Goal: Communication & Community: Answer question/provide support

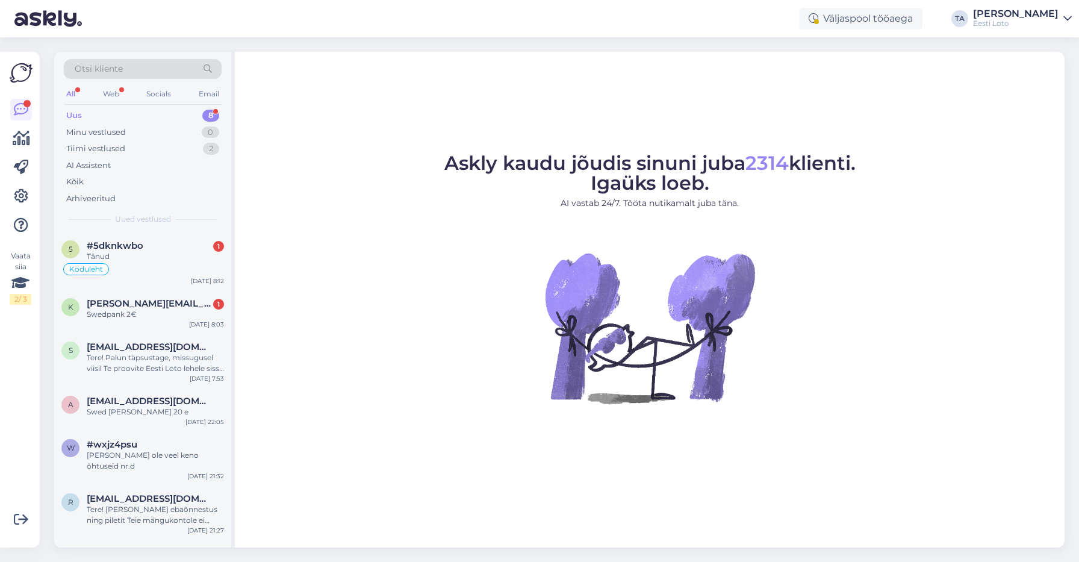
click at [76, 117] on div "Uus" at bounding box center [74, 116] width 16 height 12
click at [128, 250] on span "#5dknkwbo" at bounding box center [115, 245] width 57 height 11
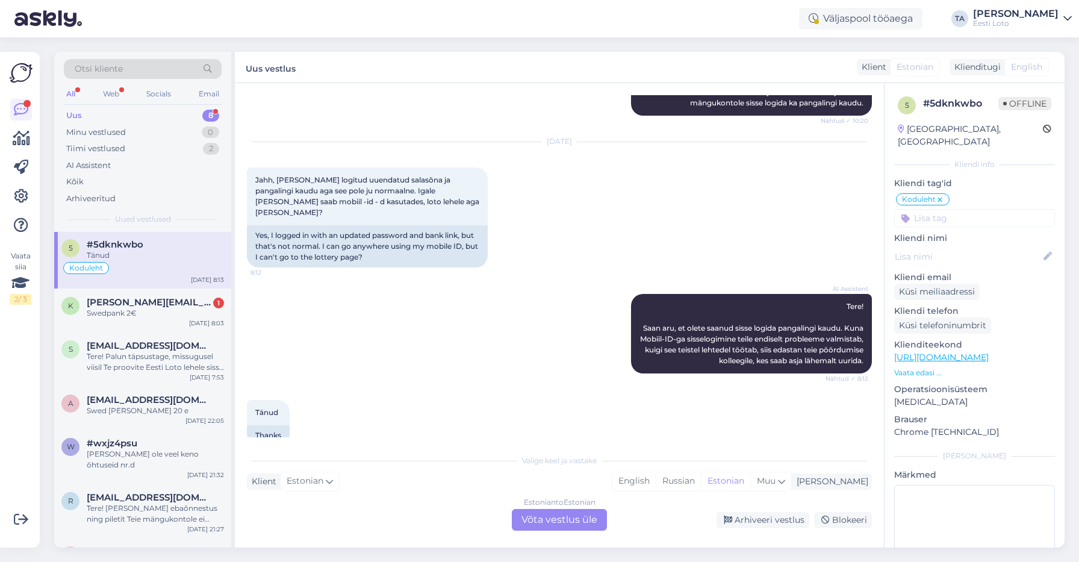
scroll to position [2, 0]
click at [121, 311] on div "Swedpank 2€" at bounding box center [155, 312] width 137 height 11
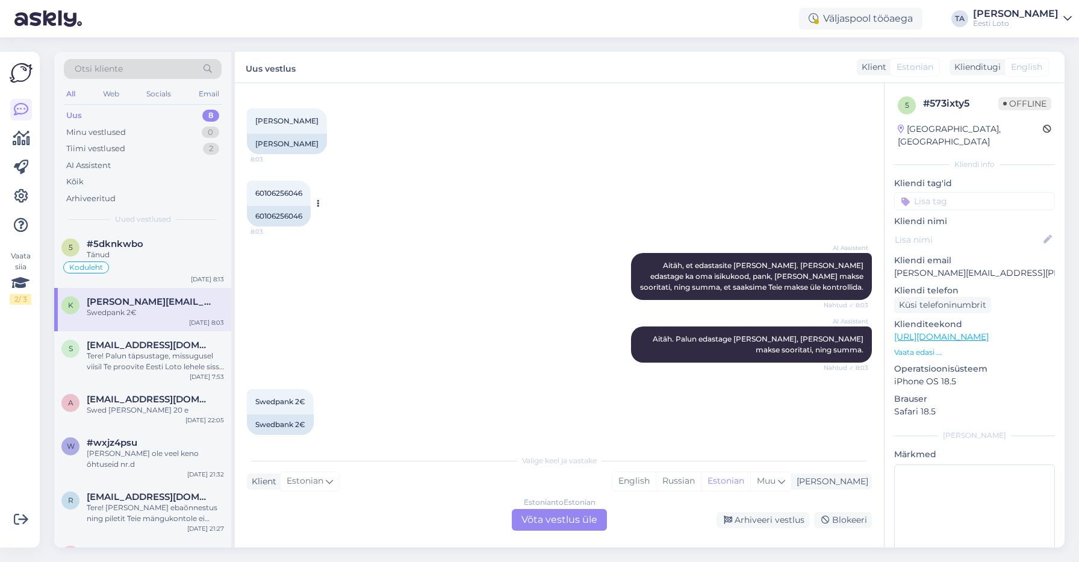
click at [285, 189] on span "60106256046" at bounding box center [278, 193] width 47 height 9
copy span "60106256046"
click at [562, 523] on div "Estonian to Estonian Võta vestlus üle" at bounding box center [559, 520] width 95 height 22
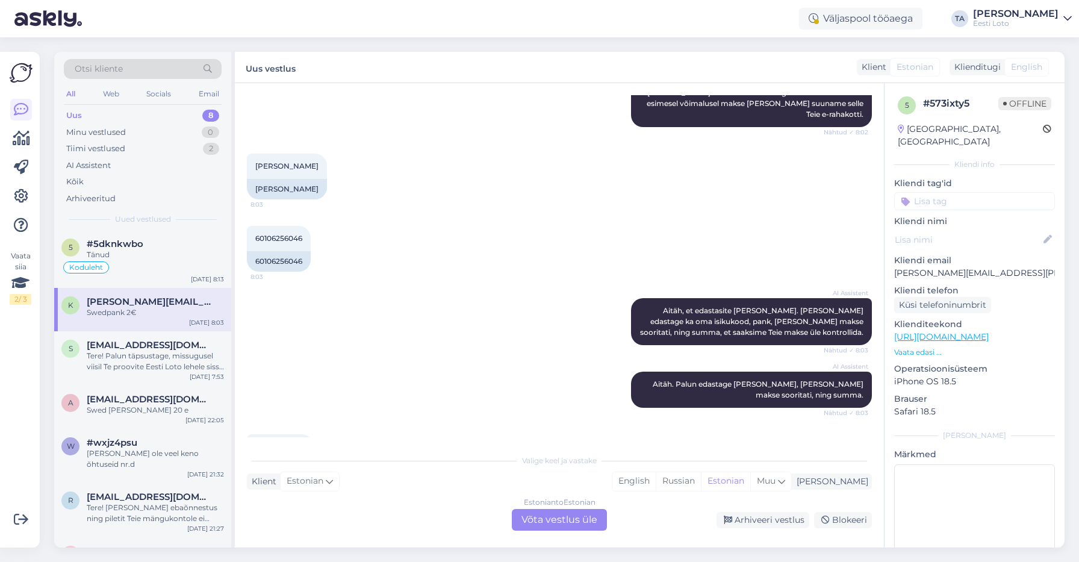
scroll to position [0, 0]
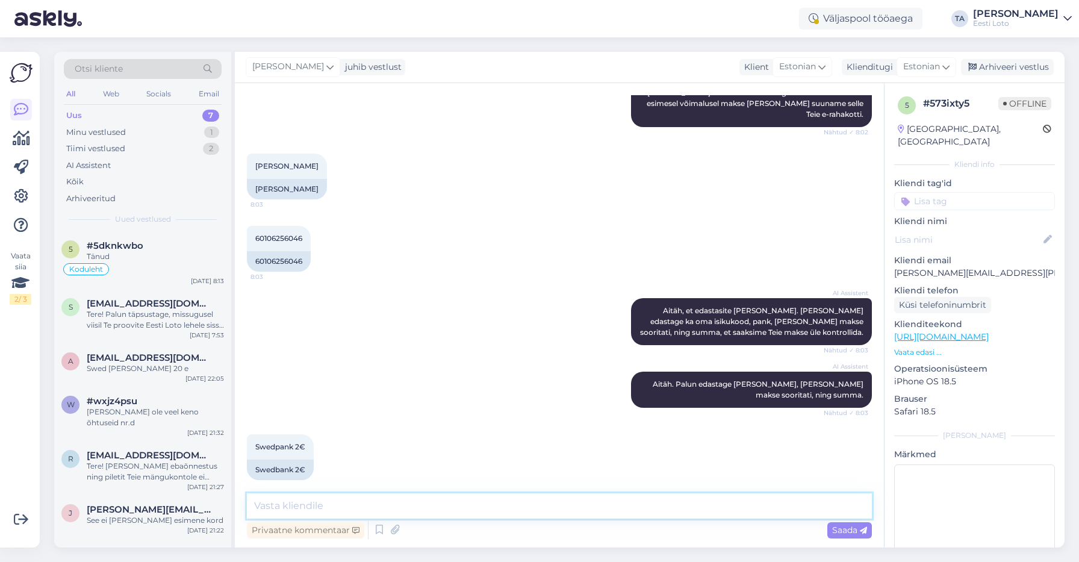
click at [369, 509] on textarea at bounding box center [559, 505] width 625 height 25
paste textarea "Kahjuks Teie makse ebaõnnestus tehnilise [PERSON_NAME] tõttu. Kontrollisime mak…"
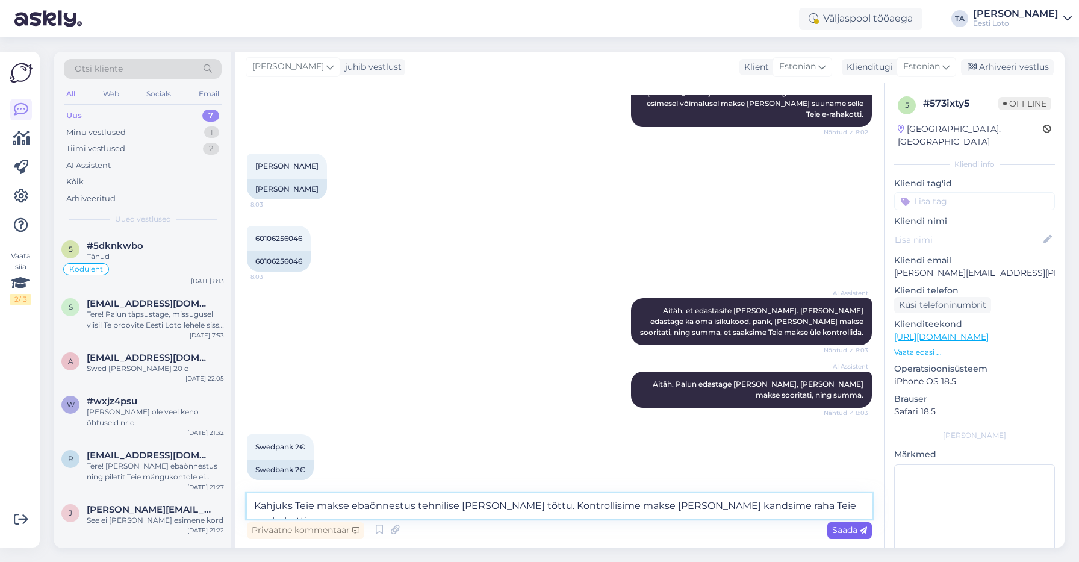
type textarea "Kahjuks Teie makse ebaõnnestus tehnilise [PERSON_NAME] tõttu. Kontrollisime mak…"
click at [844, 531] on span "Saada" at bounding box center [849, 530] width 35 height 11
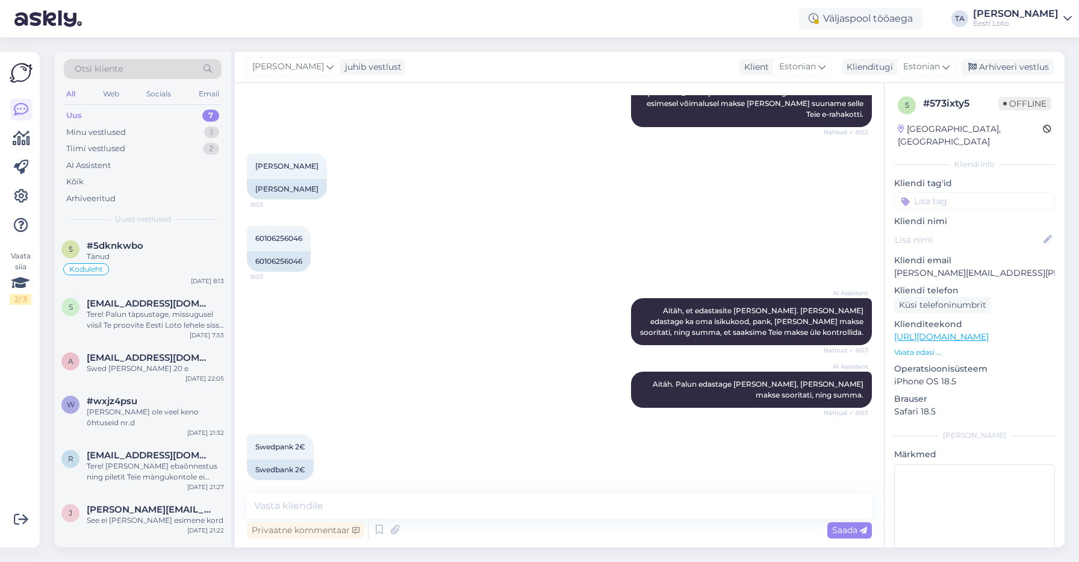
scroll to position [322, 0]
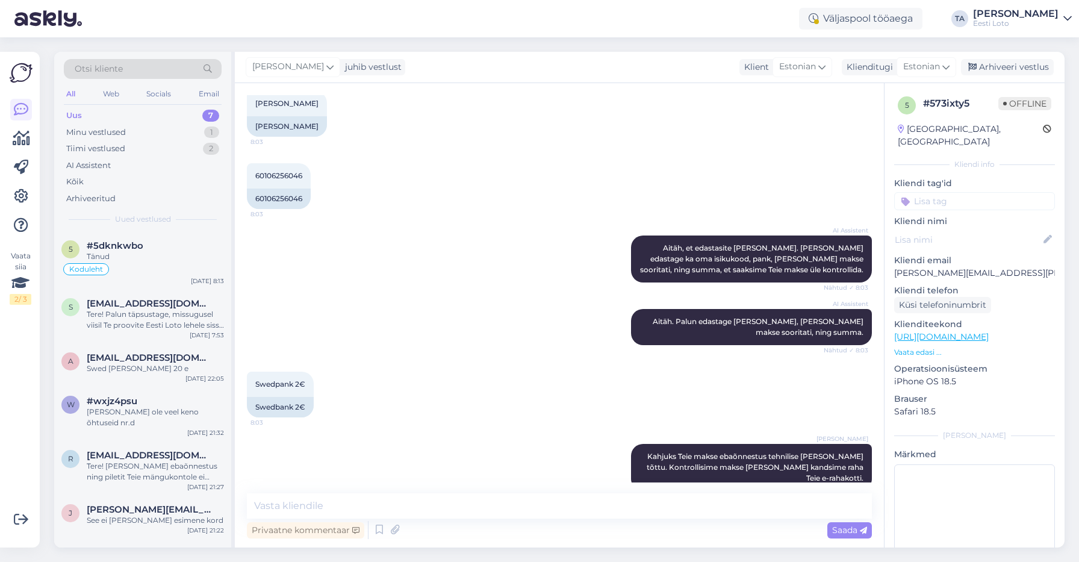
click at [944, 193] on input at bounding box center [974, 201] width 161 height 18
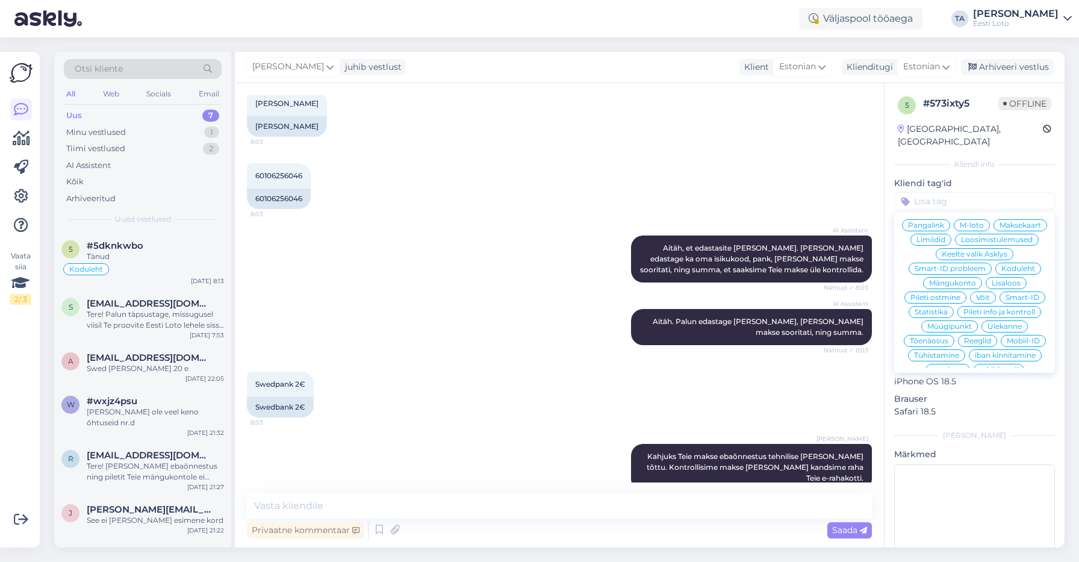
scroll to position [212, 0]
click at [999, 322] on span "Ülekanne" at bounding box center [1005, 325] width 34 height 7
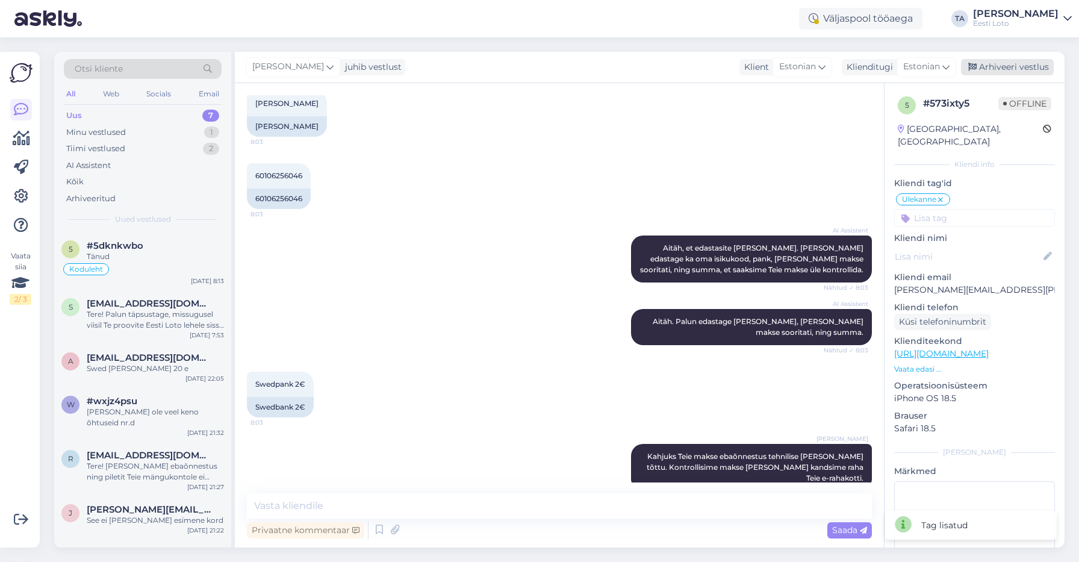
click at [1006, 67] on div "Arhiveeri vestlus" at bounding box center [1007, 67] width 93 height 16
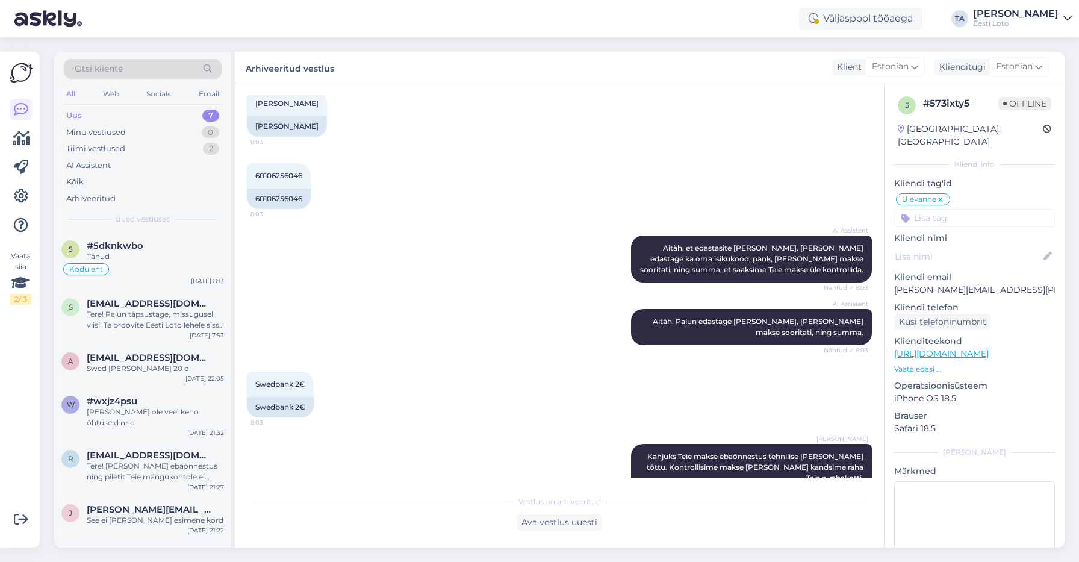
click at [75, 112] on div "Uus" at bounding box center [74, 116] width 16 height 12
click at [133, 320] on div "Tere! Palun täpsustage, missugusel viisil Te proovite Eesti Loto lehele sisse l…" at bounding box center [155, 320] width 137 height 22
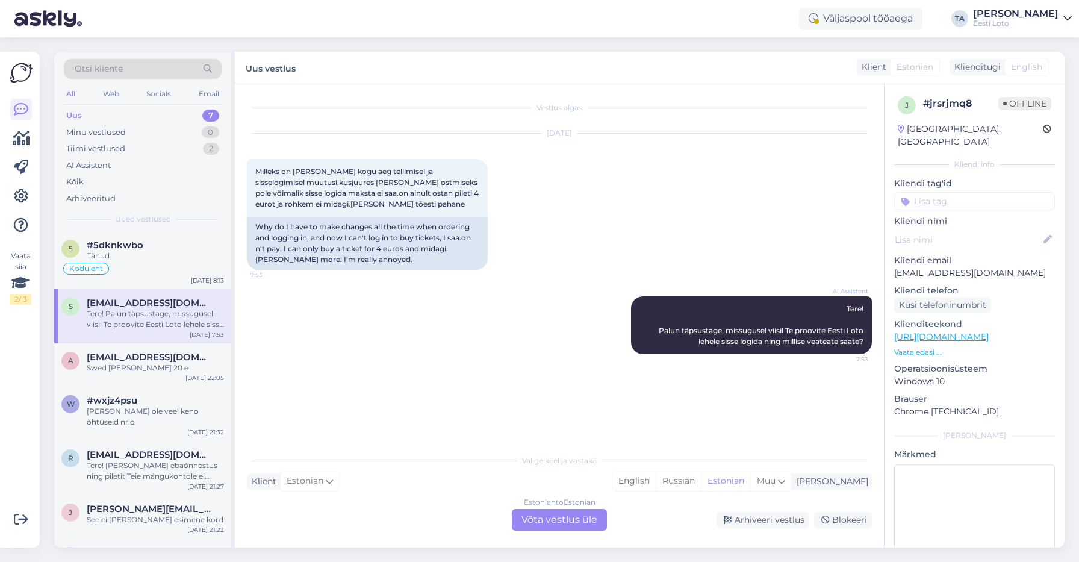
scroll to position [0, 0]
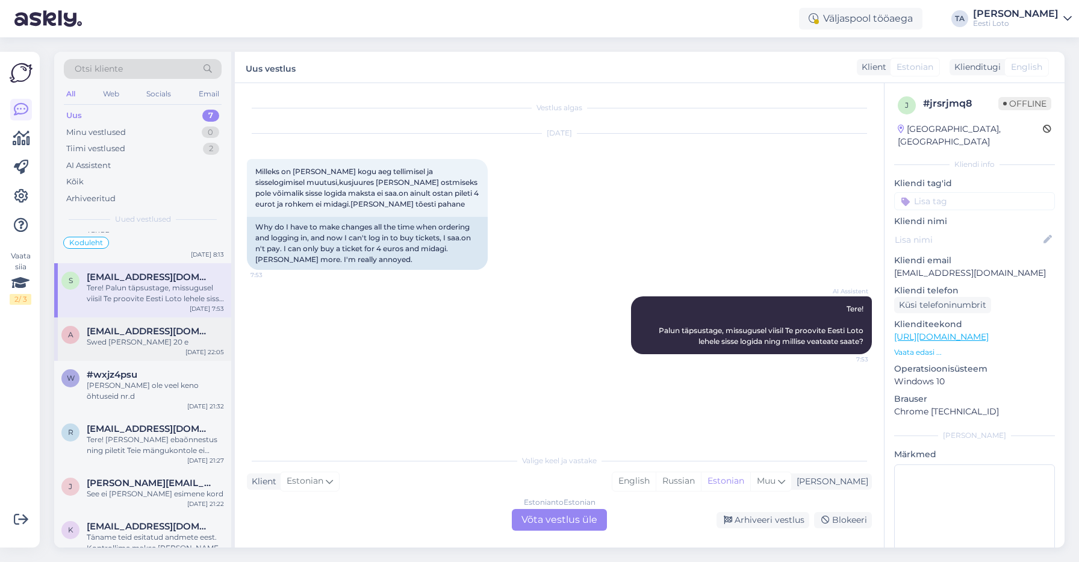
click at [134, 344] on div "Swed [PERSON_NAME] 20 e" at bounding box center [155, 342] width 137 height 11
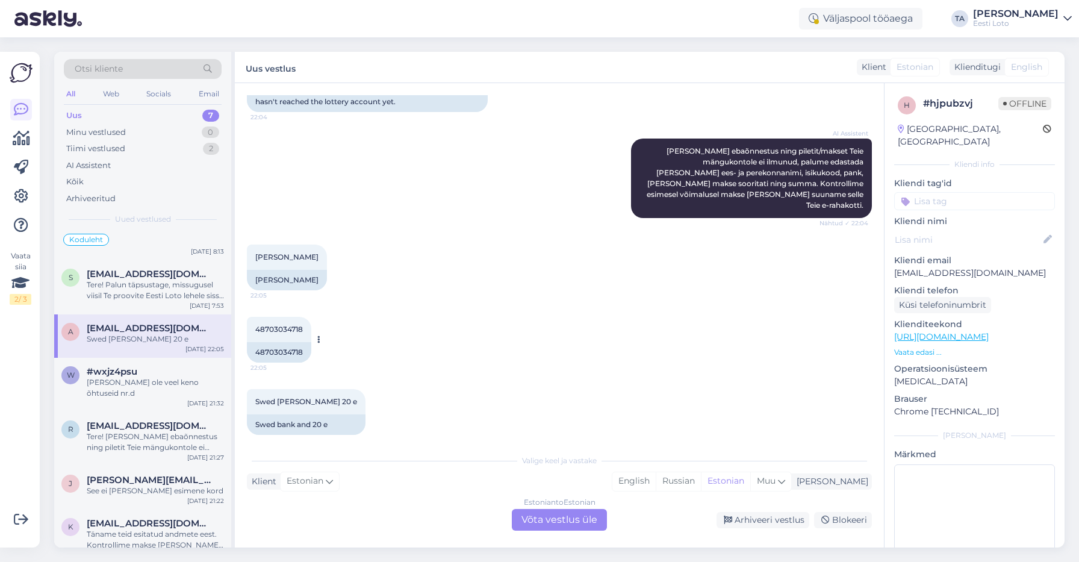
click at [284, 325] on span "48703034718" at bounding box center [279, 329] width 48 height 9
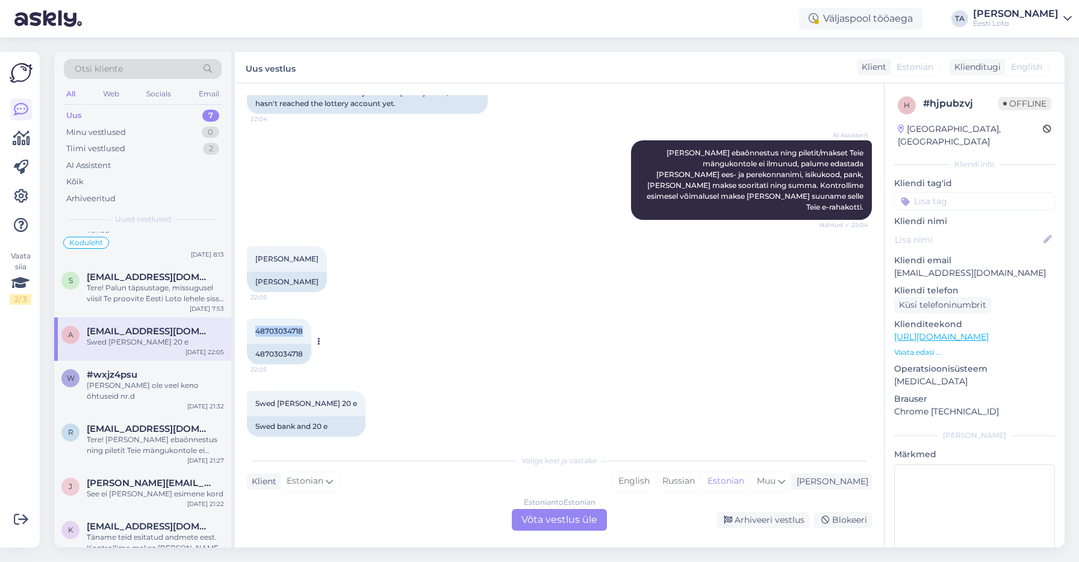
scroll to position [239, 0]
copy span "48703034718"
click at [556, 522] on div "Estonian to Estonian Võta vestlus üle" at bounding box center [559, 520] width 95 height 22
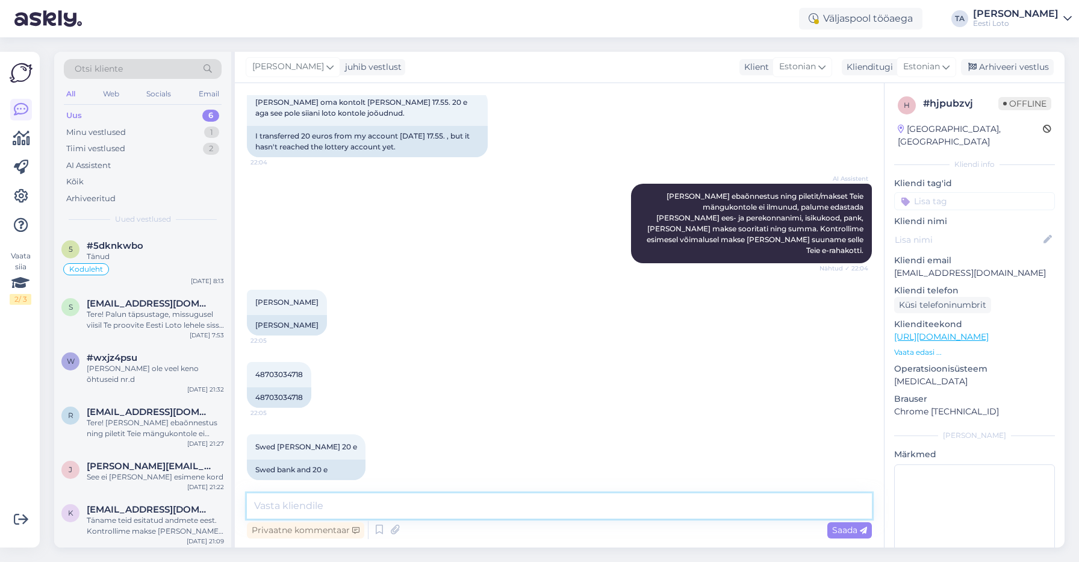
click at [333, 508] on textarea at bounding box center [559, 505] width 625 height 25
paste textarea "Kahjuks Teie makse ebaõnnestus tehnilise [PERSON_NAME] tõttu. Kontrollisime mak…"
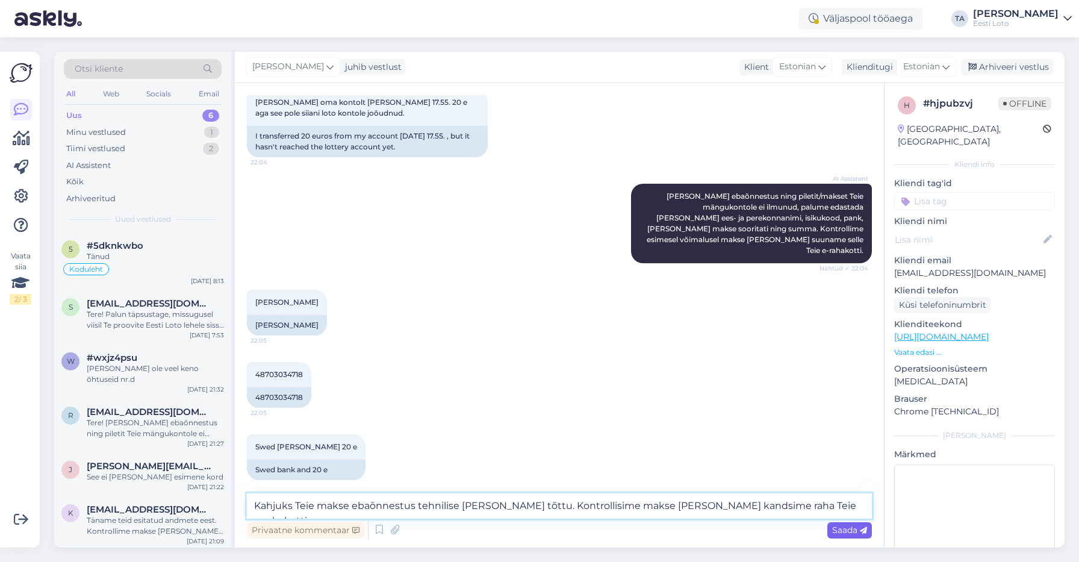
type textarea "Kahjuks Teie makse ebaõnnestus tehnilise [PERSON_NAME] tõttu. Kontrollisime mak…"
click at [842, 527] on span "Saada" at bounding box center [849, 530] width 35 height 11
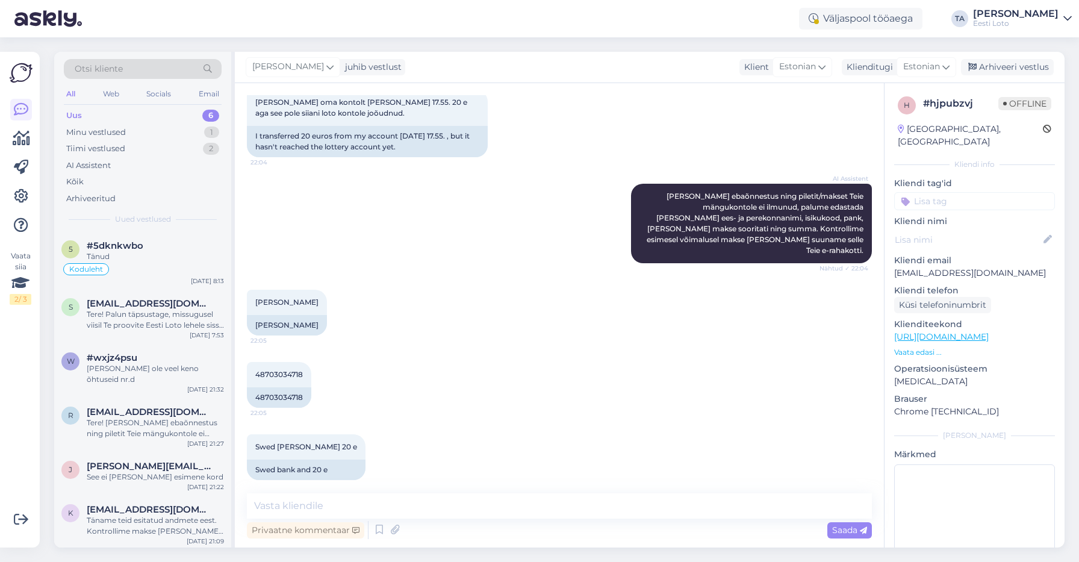
scroll to position [281, 0]
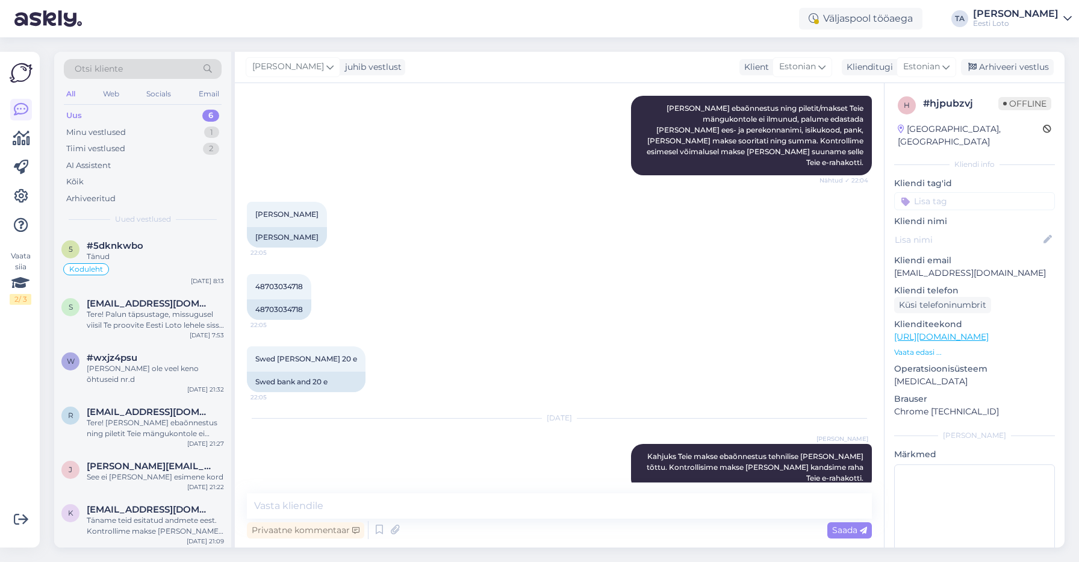
click at [944, 196] on input at bounding box center [974, 201] width 161 height 18
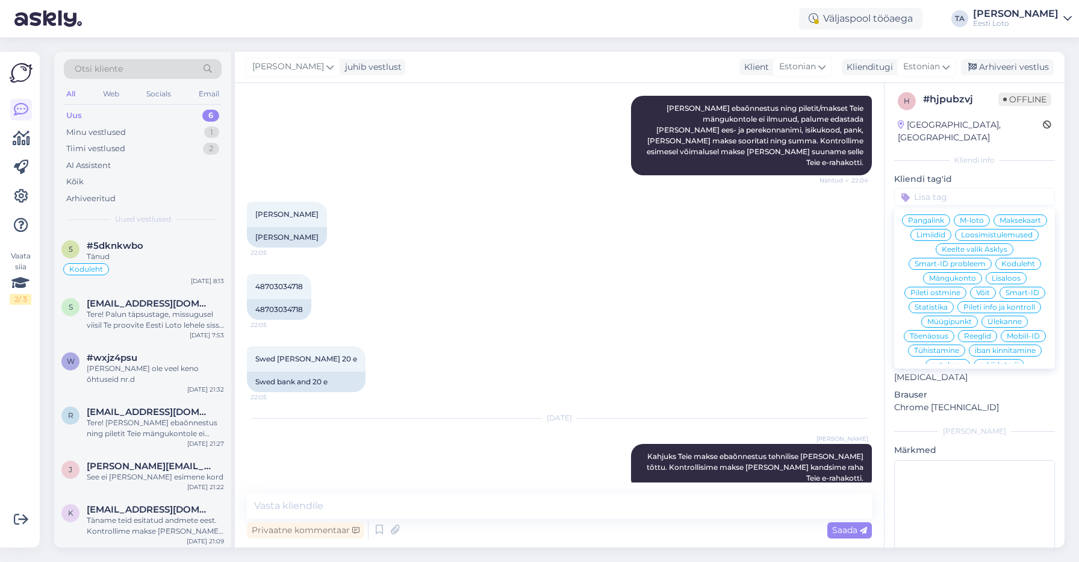
scroll to position [0, 0]
click at [997, 467] on span "Ülekanne" at bounding box center [1005, 470] width 34 height 7
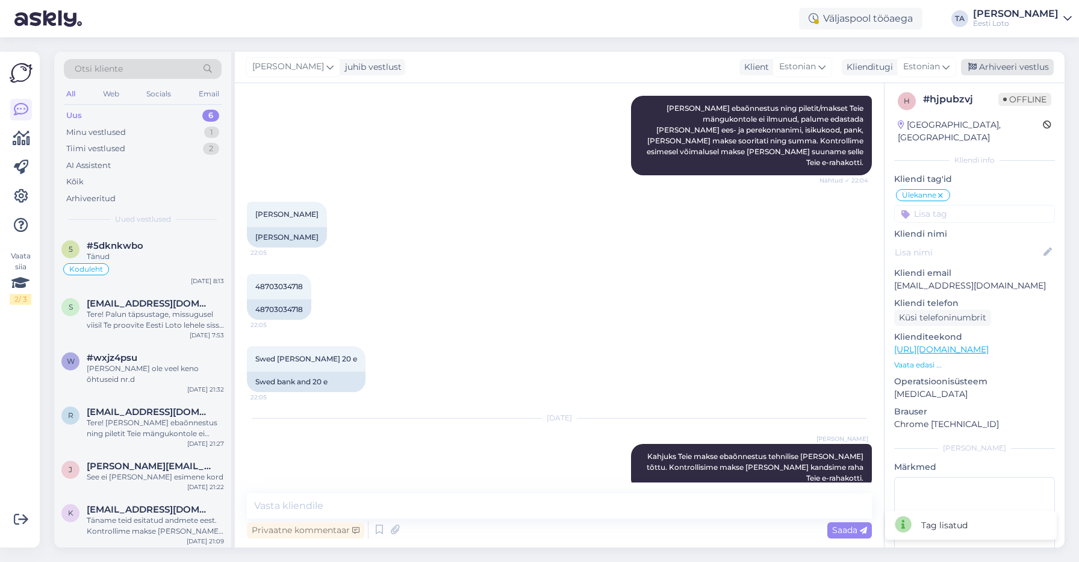
click at [1020, 69] on div "Arhiveeri vestlus" at bounding box center [1007, 67] width 93 height 16
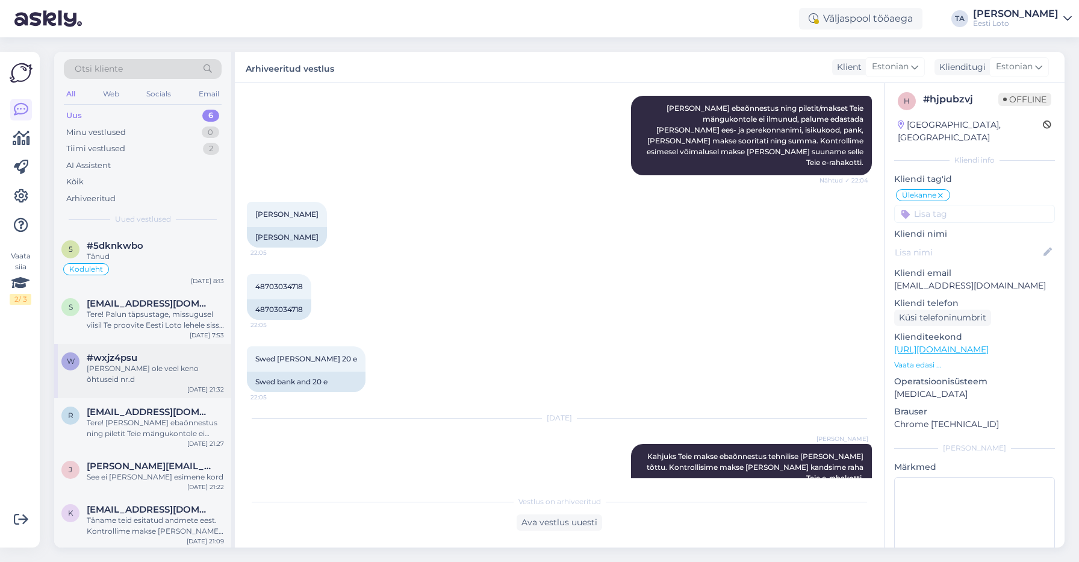
click at [137, 363] on div "#wxjz4psu" at bounding box center [155, 357] width 137 height 11
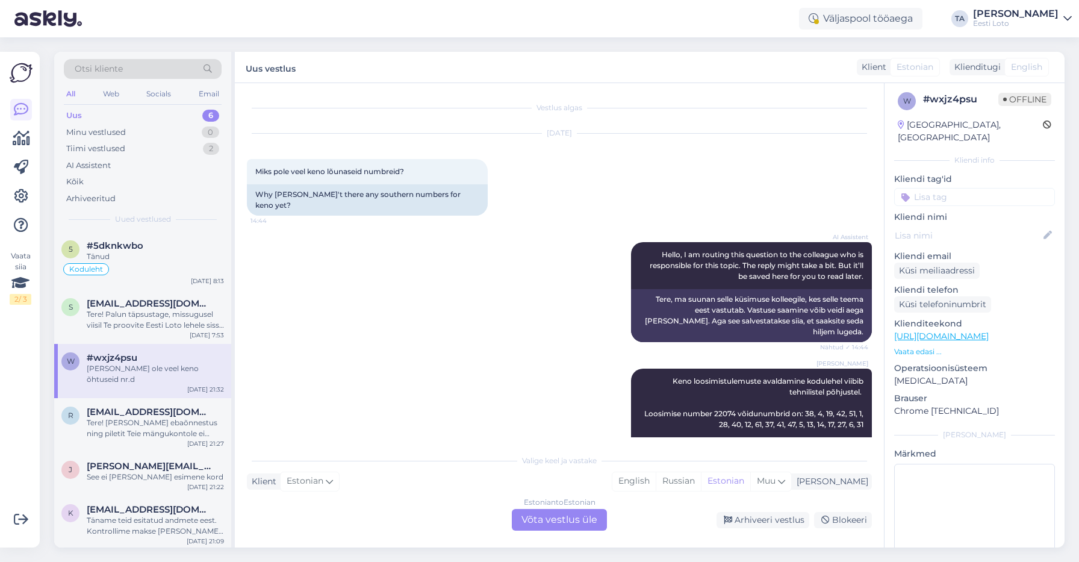
scroll to position [2224, 0]
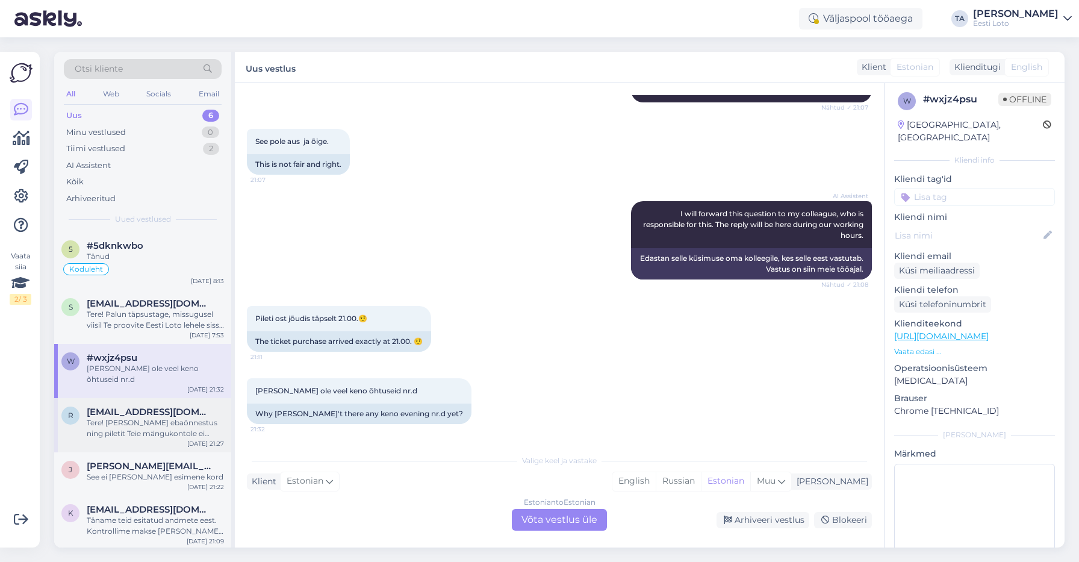
click at [106, 417] on div "Tere! [PERSON_NAME] ebaõnnestus ning piletit Teie mängukontole ei ilmunud, palu…" at bounding box center [155, 428] width 137 height 22
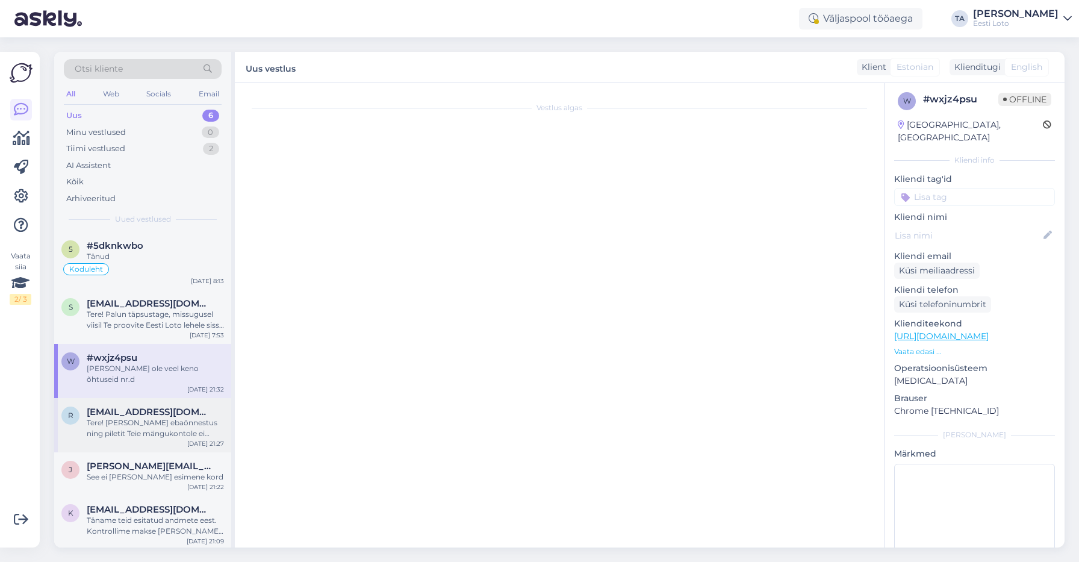
scroll to position [0, 0]
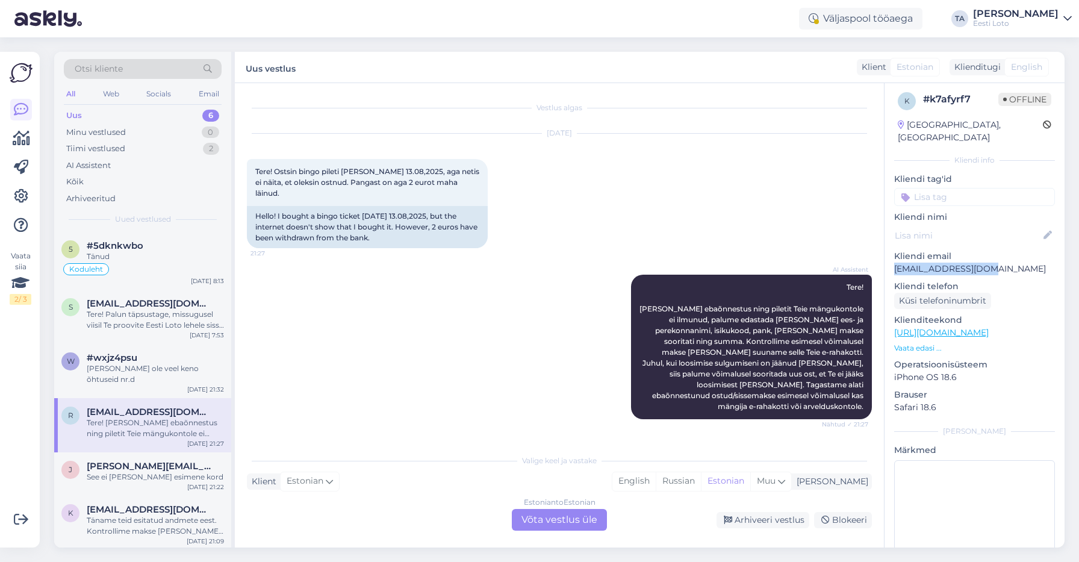
drag, startPoint x: 990, startPoint y: 257, endPoint x: 892, endPoint y: 260, distance: 98.2
click at [894, 263] on p "[EMAIL_ADDRESS][DOMAIN_NAME]" at bounding box center [974, 269] width 161 height 13
copy p "[EMAIL_ADDRESS][DOMAIN_NAME]"
click at [575, 523] on div "Estonian to Estonian Võta vestlus üle" at bounding box center [559, 520] width 95 height 22
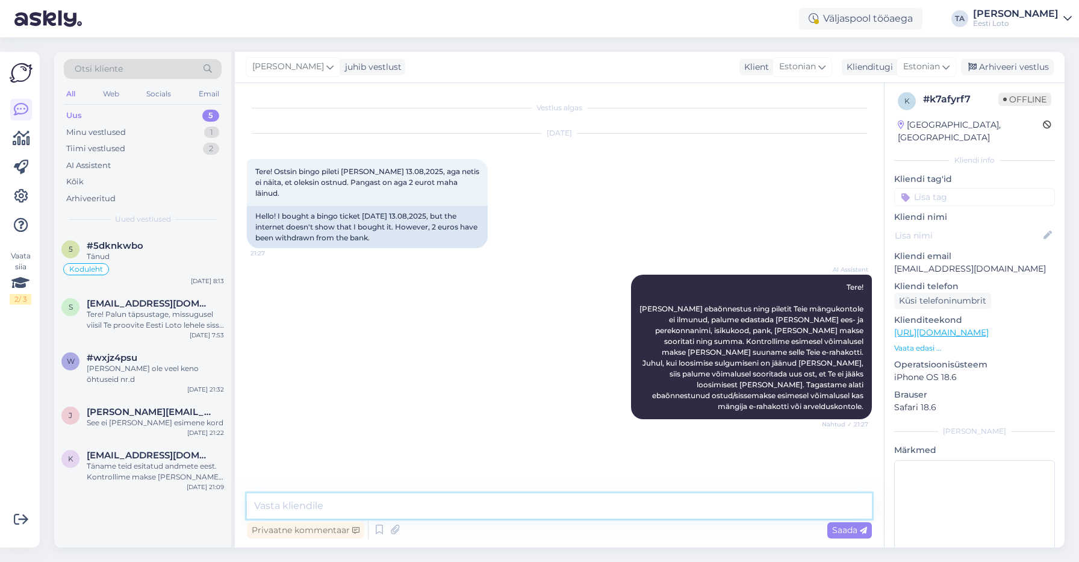
click at [339, 511] on textarea at bounding box center [559, 505] width 625 height 25
paste textarea "Kahjuks Teie makse ebaõnnestus tehnilise [PERSON_NAME] tõttu. Kontrollisime mak…"
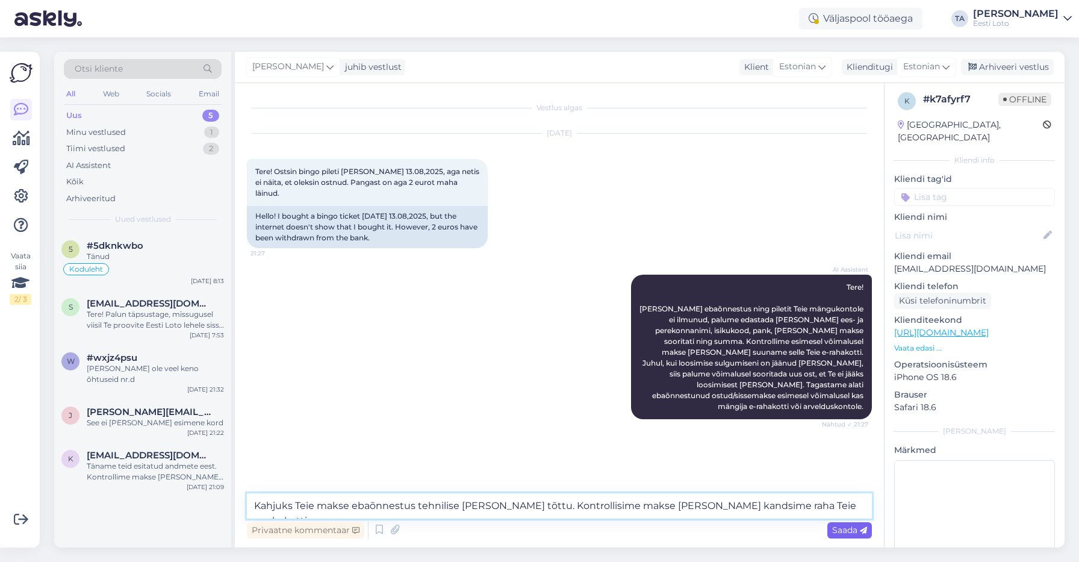
type textarea "Kahjuks Teie makse ebaõnnestus tehnilise [PERSON_NAME] tõttu. Kontrollisime mak…"
click at [846, 528] on span "Saada" at bounding box center [849, 530] width 35 height 11
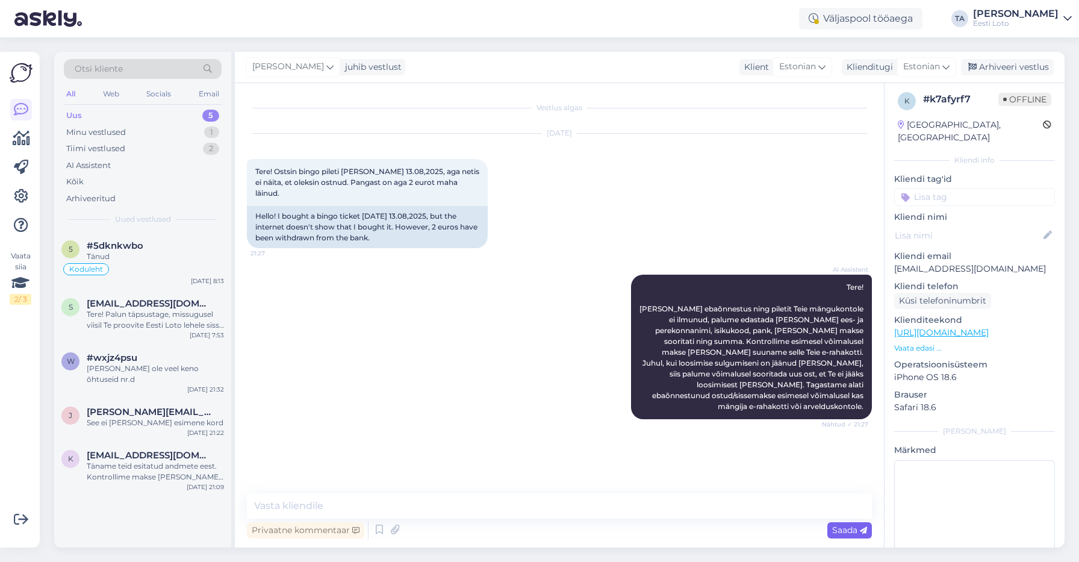
scroll to position [16, 0]
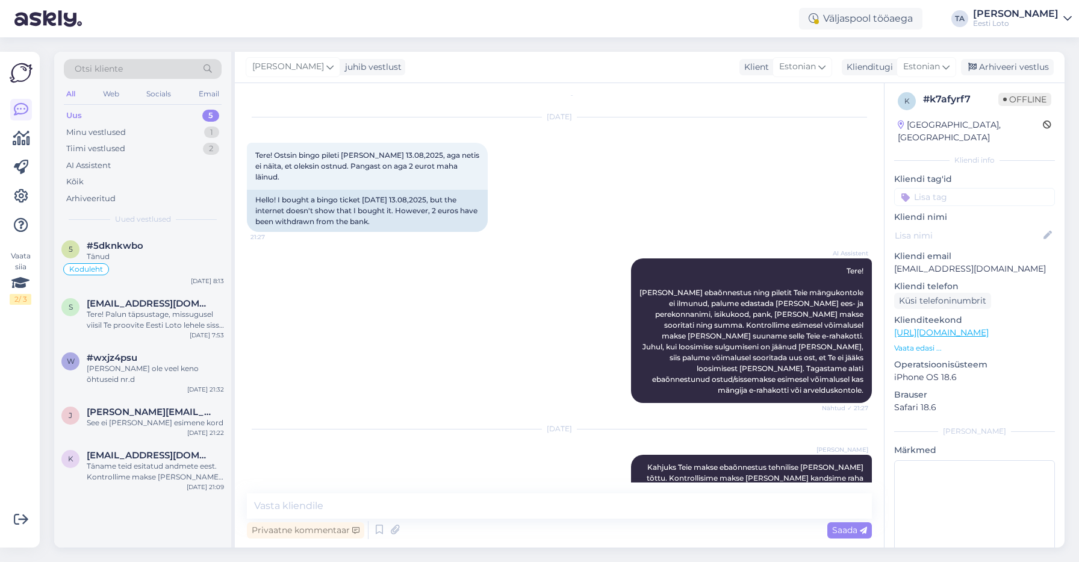
click at [940, 190] on input at bounding box center [974, 197] width 161 height 18
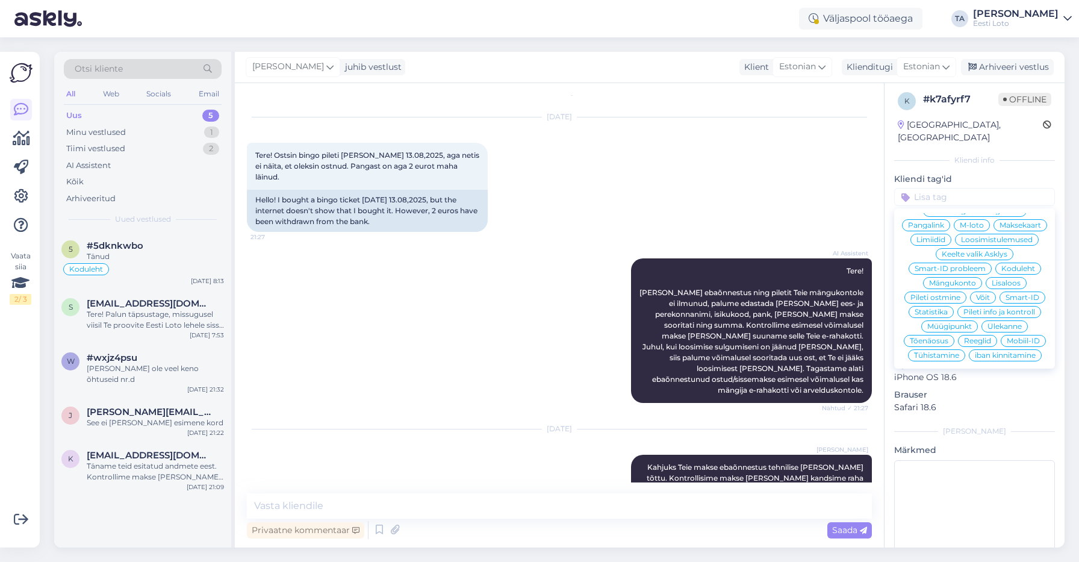
drag, startPoint x: 1002, startPoint y: 300, endPoint x: 1005, endPoint y: 271, distance: 29.1
click at [1002, 323] on span "Ülekanne" at bounding box center [1005, 326] width 34 height 7
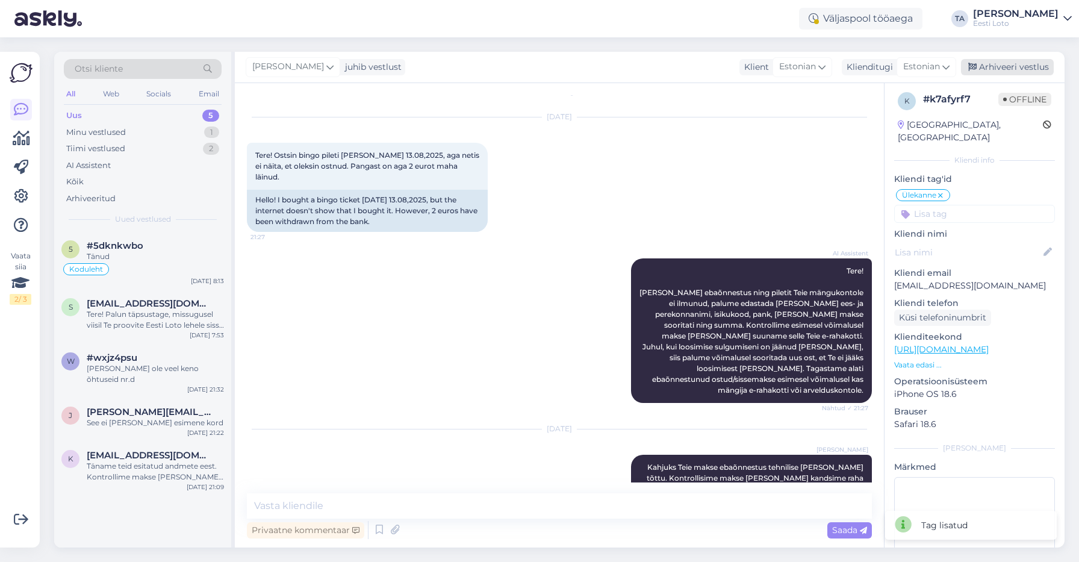
click at [997, 67] on div "Arhiveeri vestlus" at bounding box center [1007, 67] width 93 height 16
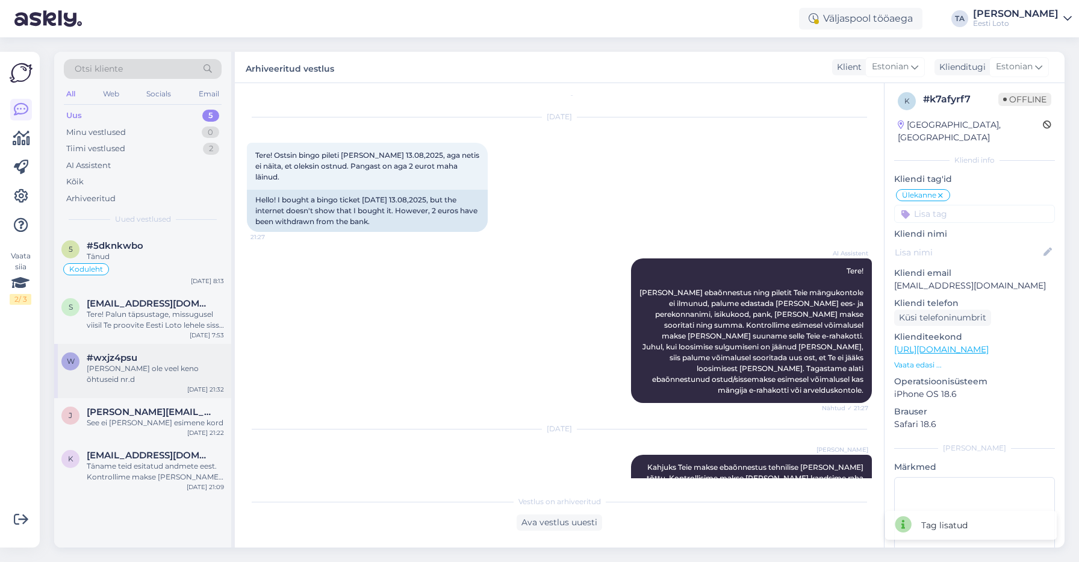
click at [141, 369] on div "[PERSON_NAME] ole veel keno õhtuseid nr.d" at bounding box center [155, 374] width 137 height 22
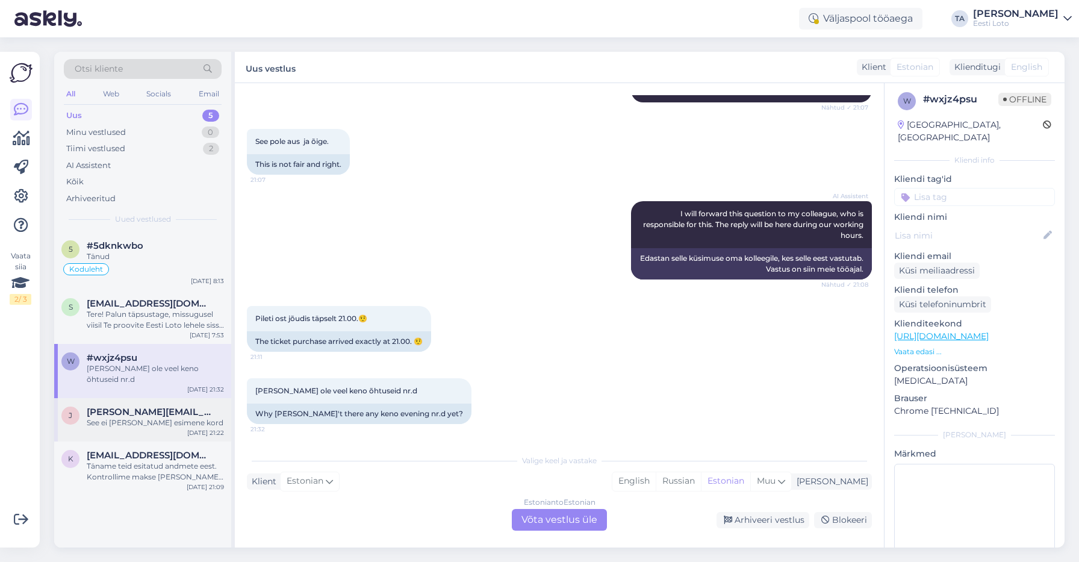
click at [145, 417] on div "See ei [PERSON_NAME] esimene kord" at bounding box center [155, 422] width 137 height 11
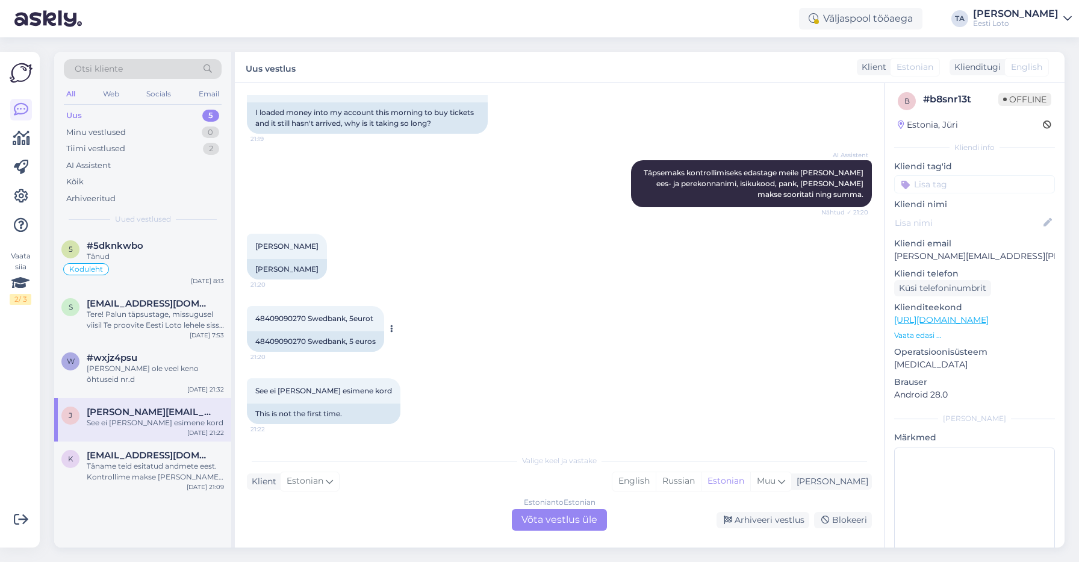
click at [282, 316] on span "48409090270 Swedbank, 5eurot" at bounding box center [314, 318] width 118 height 9
copy span "48409090270"
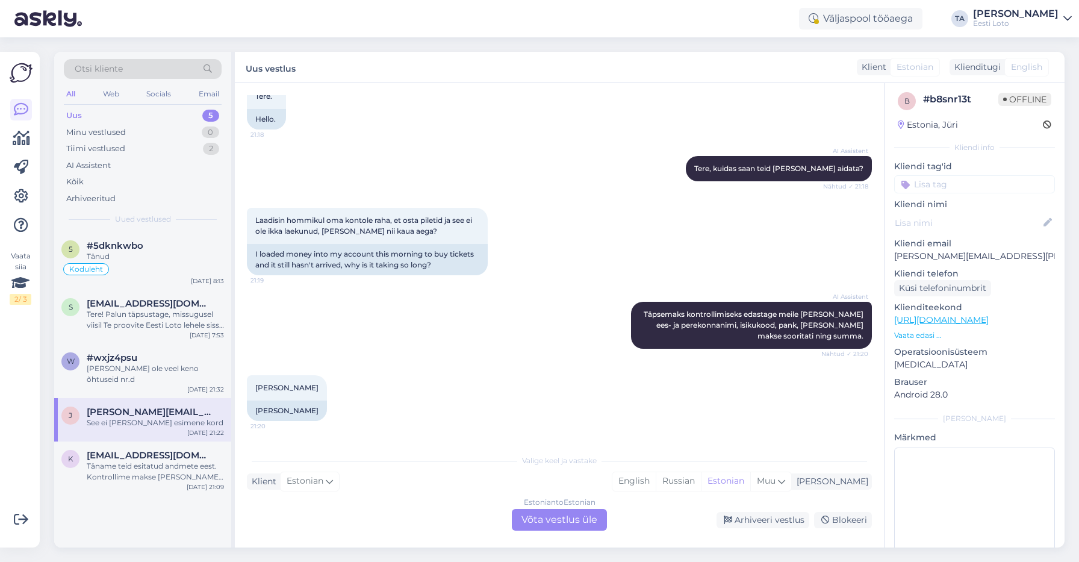
scroll to position [76, 0]
click at [565, 520] on div "Estonian to Estonian Võta vestlus üle" at bounding box center [559, 520] width 95 height 22
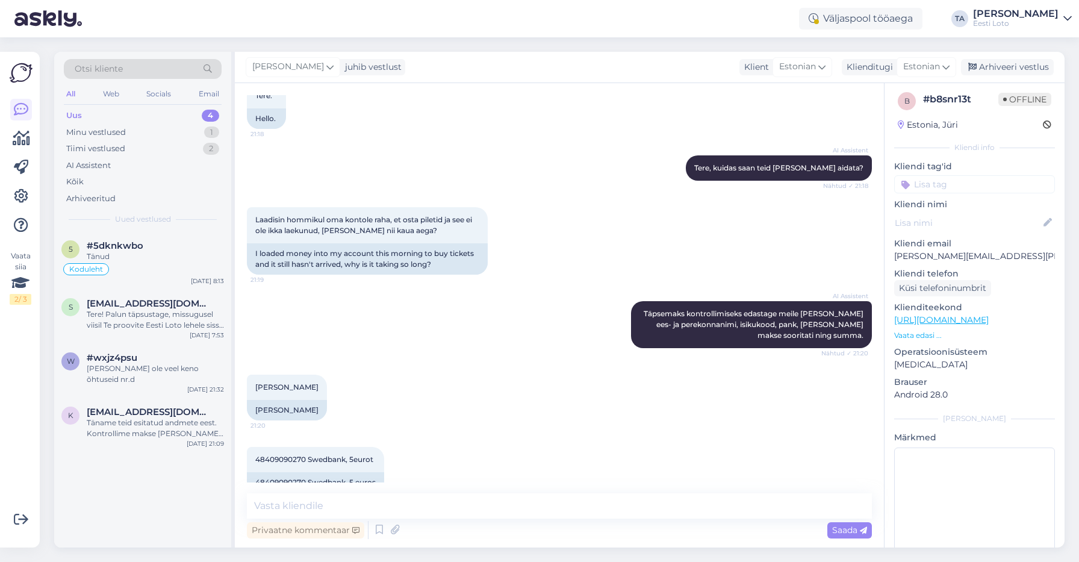
scroll to position [172, 0]
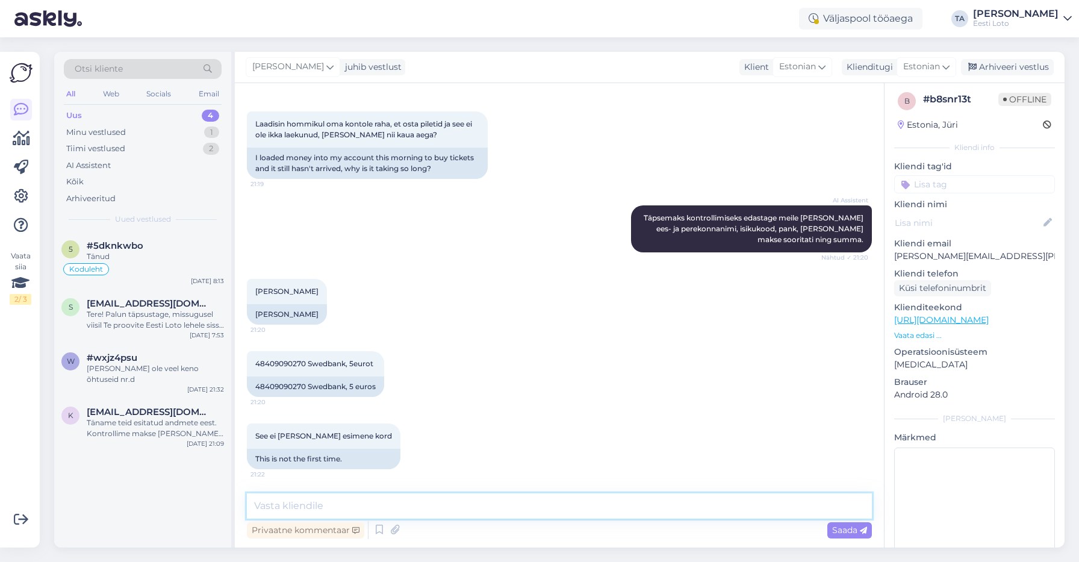
click at [298, 506] on textarea at bounding box center [559, 505] width 625 height 25
paste textarea "Kahjuks Teie sissemakse ebaõnnestus tehnilise [PERSON_NAME] tõttu. Meie finants…"
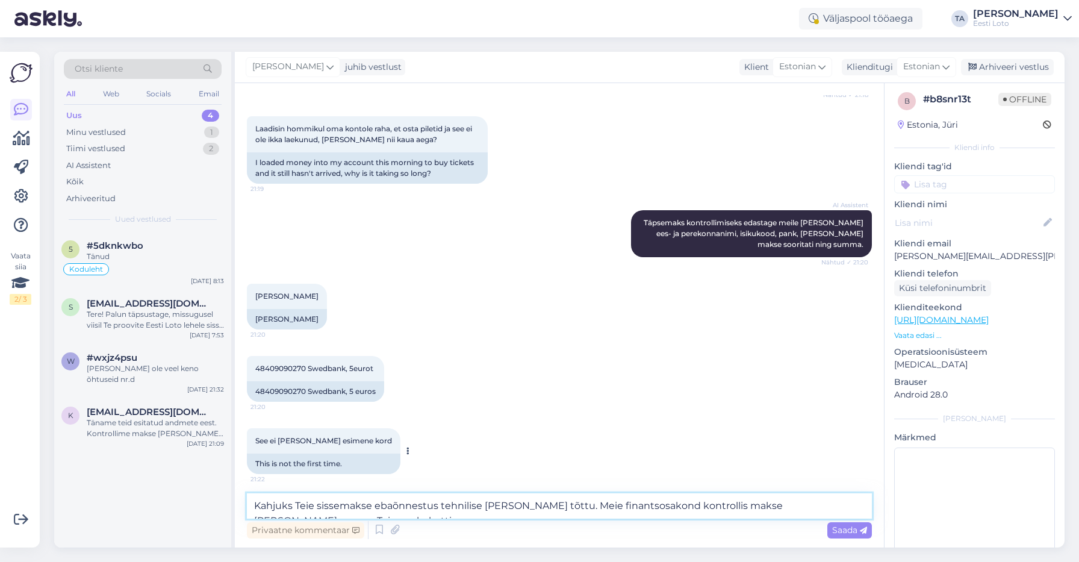
scroll to position [165, 0]
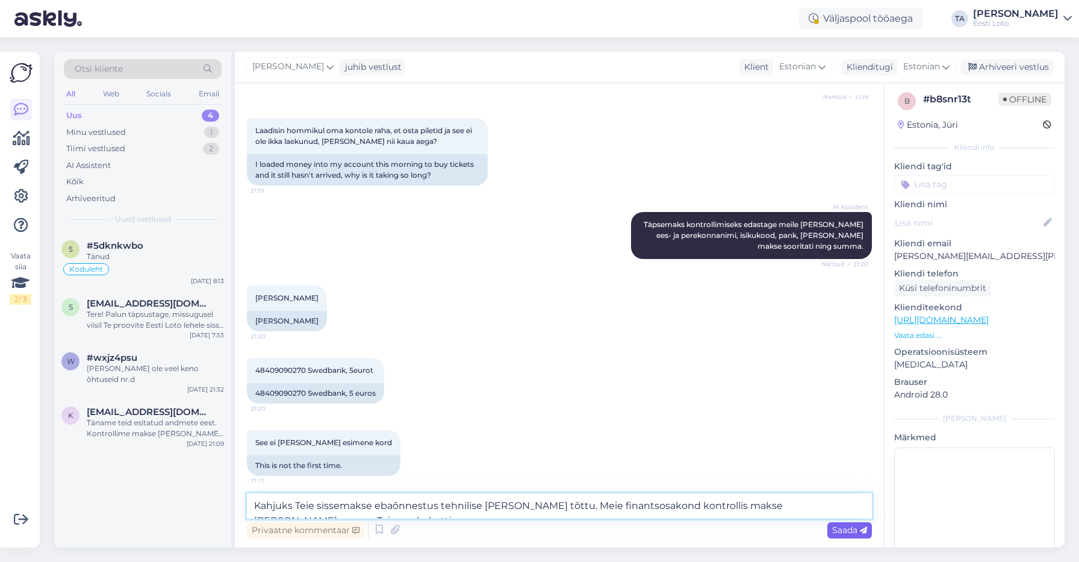
type textarea "Kahjuks Teie sissemakse ebaõnnestus tehnilise [PERSON_NAME] tõttu. Meie finants…"
click at [851, 531] on span "Saada" at bounding box center [849, 530] width 35 height 11
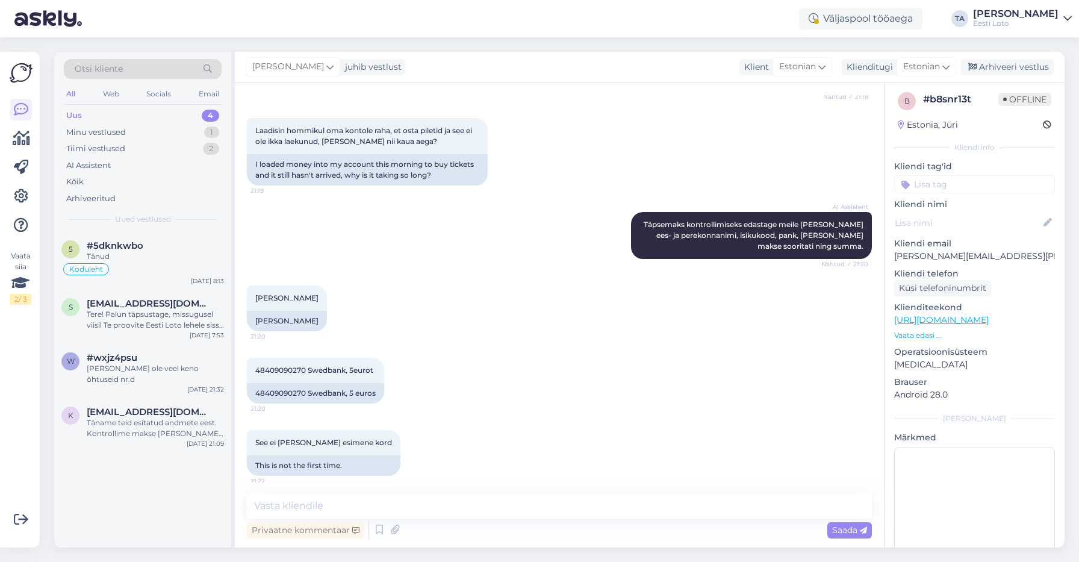
scroll to position [270, 0]
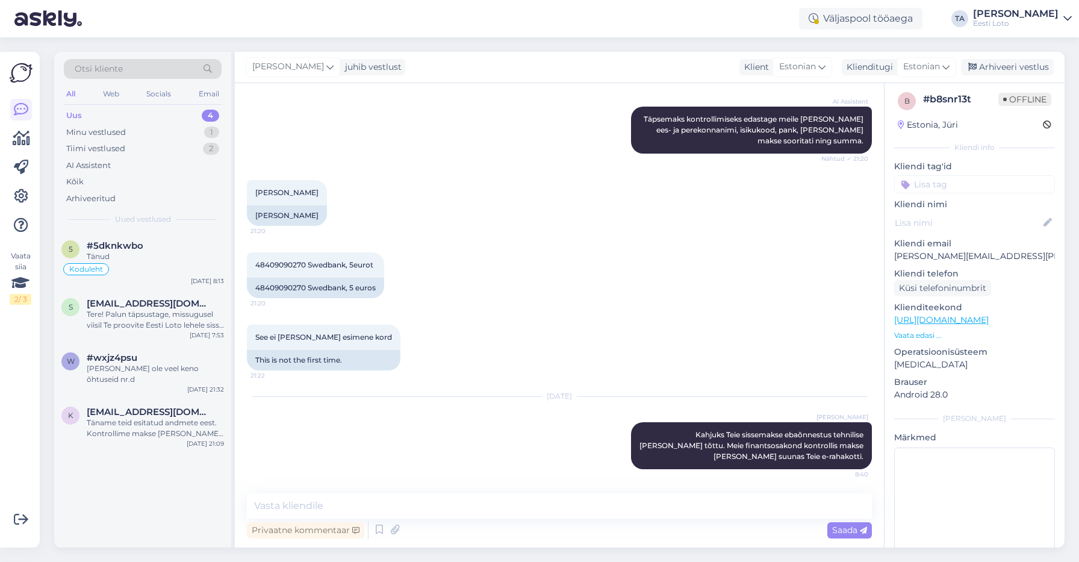
click at [975, 185] on input at bounding box center [974, 184] width 161 height 18
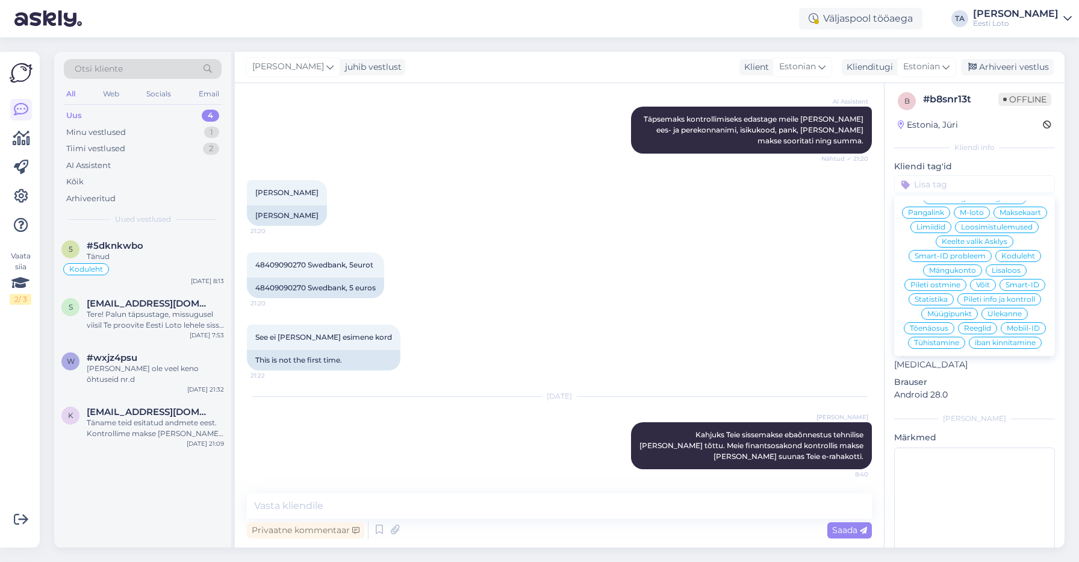
click at [1001, 310] on span "Ülekanne" at bounding box center [1005, 313] width 34 height 7
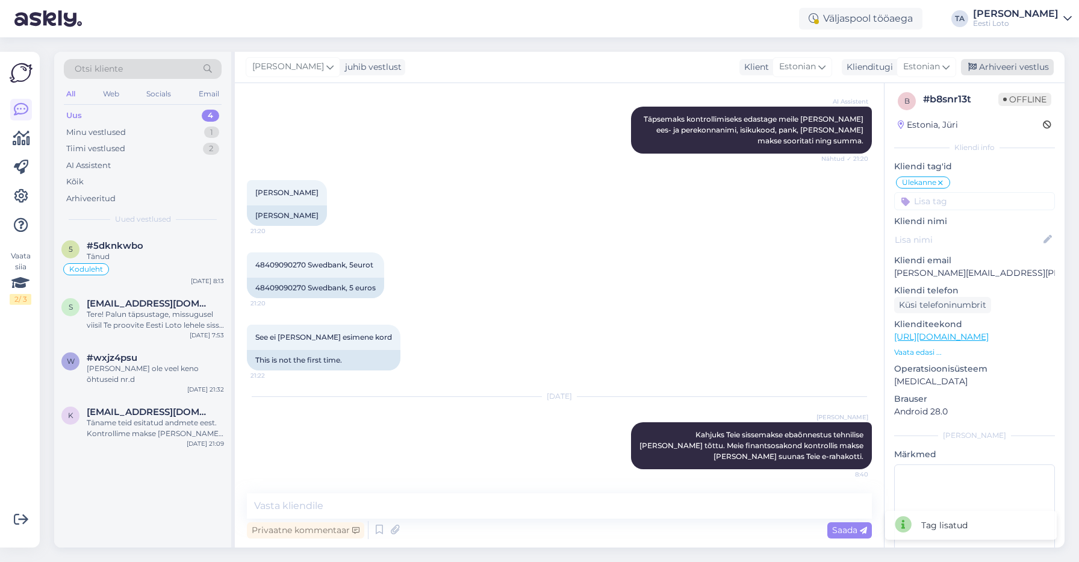
click at [1020, 67] on div "Arhiveeri vestlus" at bounding box center [1007, 67] width 93 height 16
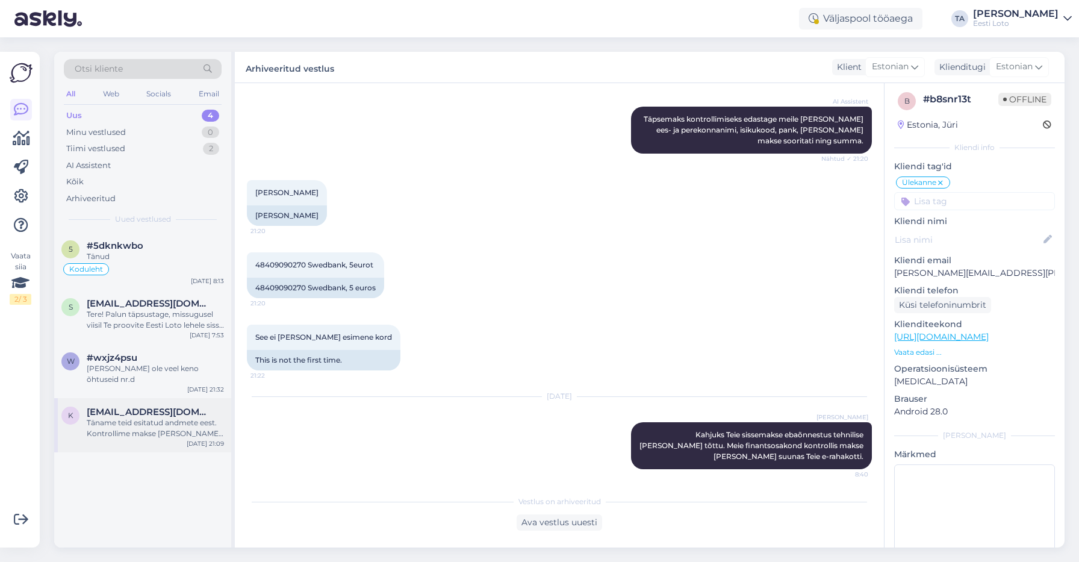
click at [138, 422] on div "Täname teid esitatud andmete eest. Kontrollime makse [PERSON_NAME] suuname sell…" at bounding box center [155, 428] width 137 height 22
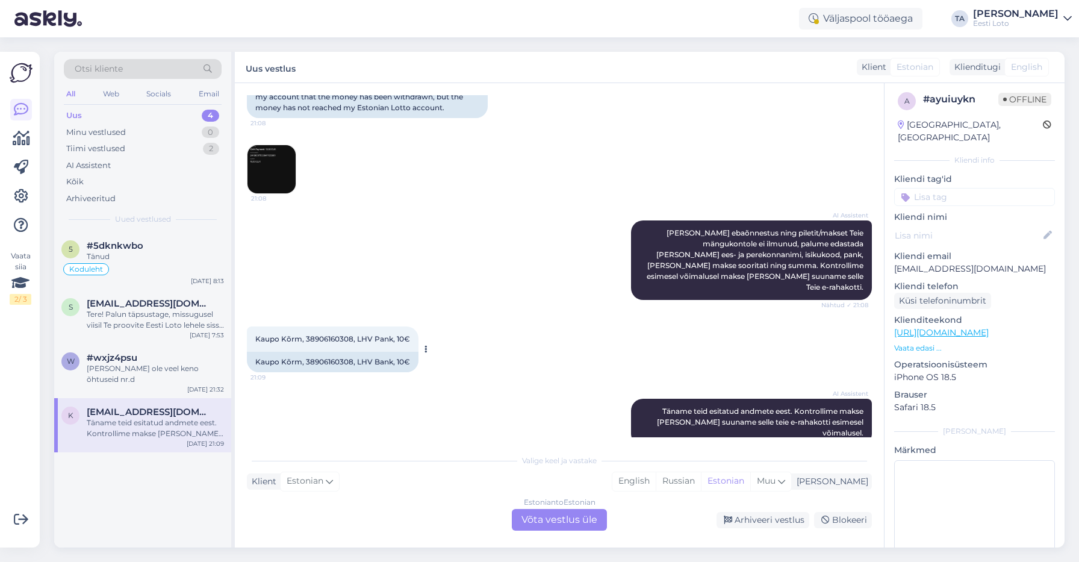
click at [314, 334] on span "Kaupo Kõrm, 38906160308, LHV Pank, 10€" at bounding box center [332, 338] width 155 height 9
copy span "38906160308"
click at [561, 522] on div "Estonian to Estonian Võta vestlus üle" at bounding box center [559, 520] width 95 height 22
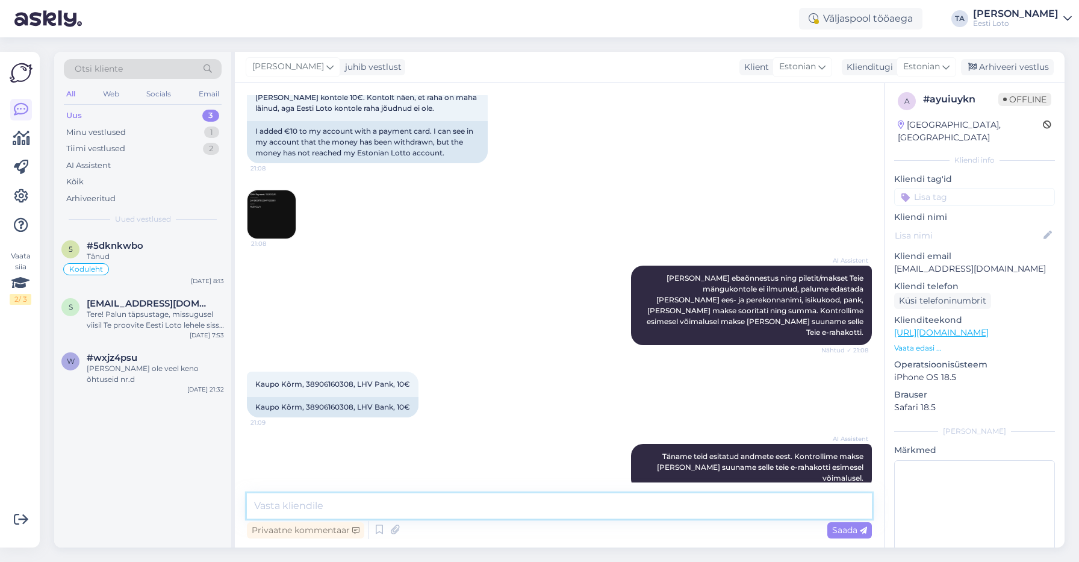
click at [340, 508] on textarea at bounding box center [559, 505] width 625 height 25
paste textarea "Kahjuks Teie makse ebaõnnestus tehnilise [PERSON_NAME] tõttu. Kontrollisime mak…"
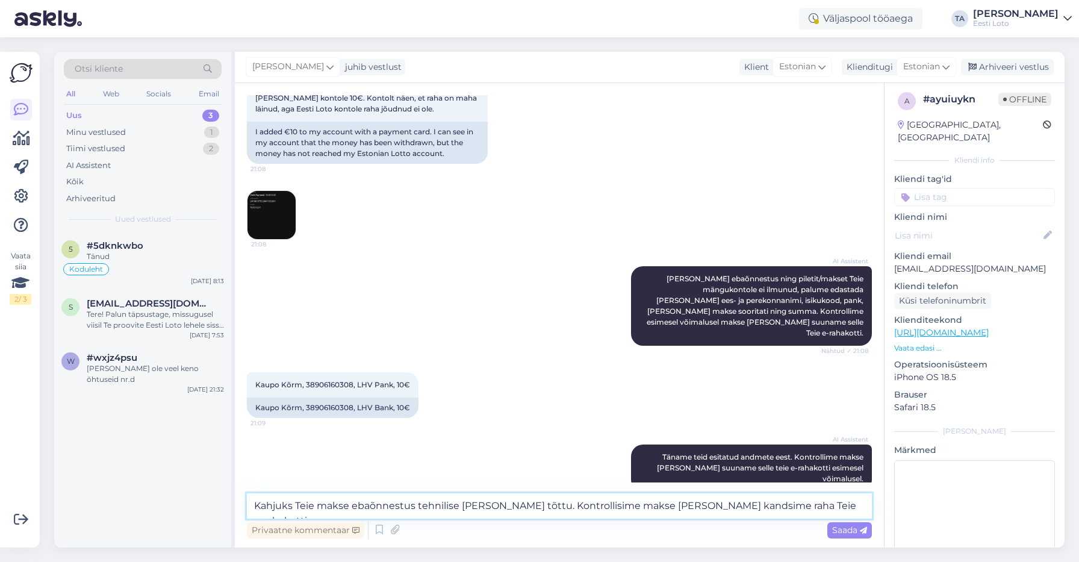
scroll to position [197, 0]
type textarea "Kahjuks Teie makse ebaõnnestus tehnilise [PERSON_NAME] tõttu. Kontrollisime mak…"
click at [837, 531] on span "Saada" at bounding box center [849, 530] width 35 height 11
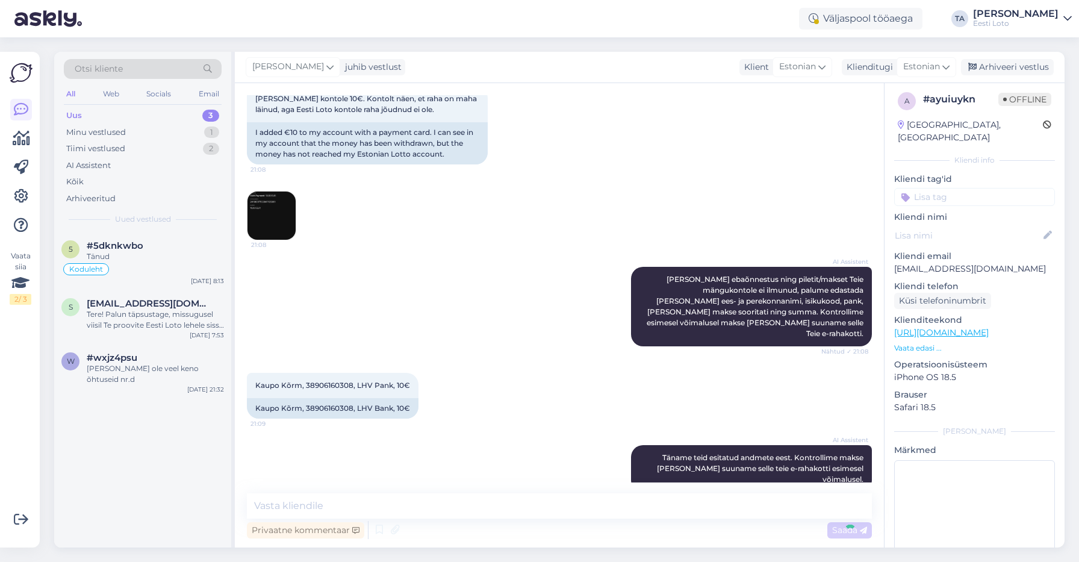
scroll to position [286, 0]
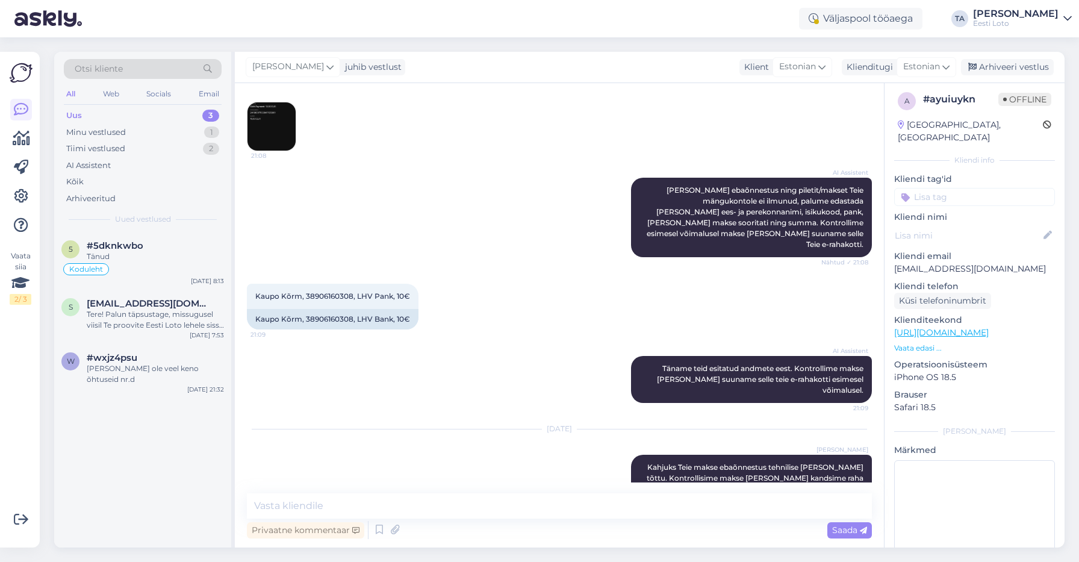
click at [939, 188] on input at bounding box center [974, 197] width 161 height 18
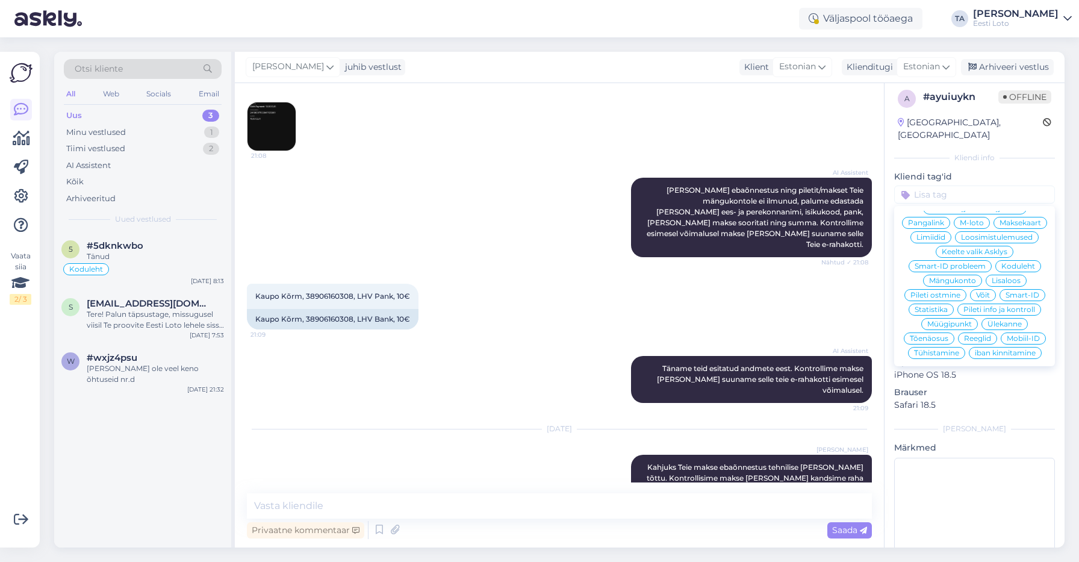
scroll to position [207, 0]
click at [1003, 319] on div "Ülekanne" at bounding box center [1005, 325] width 46 height 12
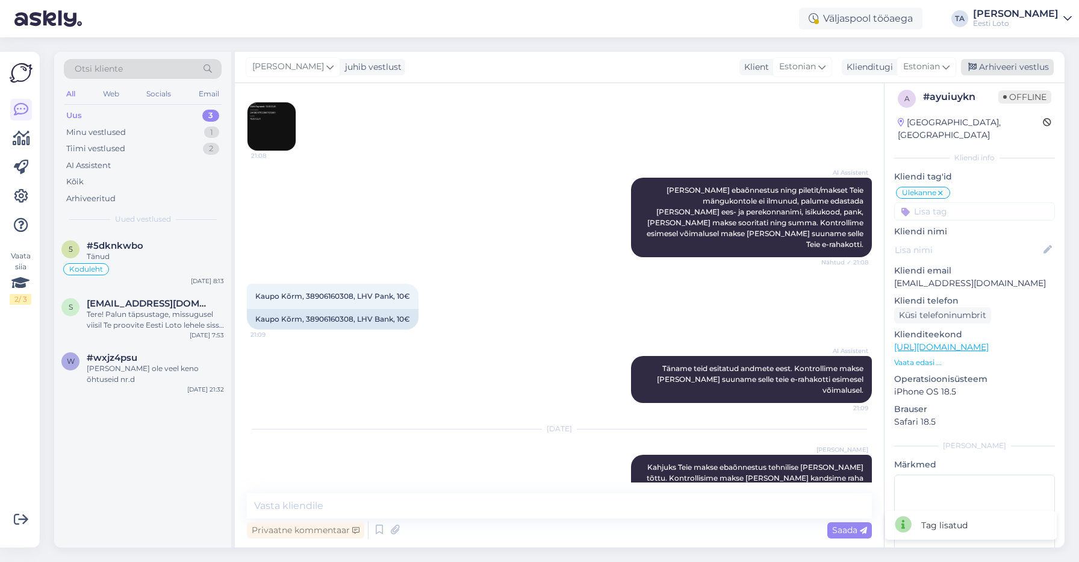
click at [1026, 67] on div "Arhiveeri vestlus" at bounding box center [1007, 67] width 93 height 16
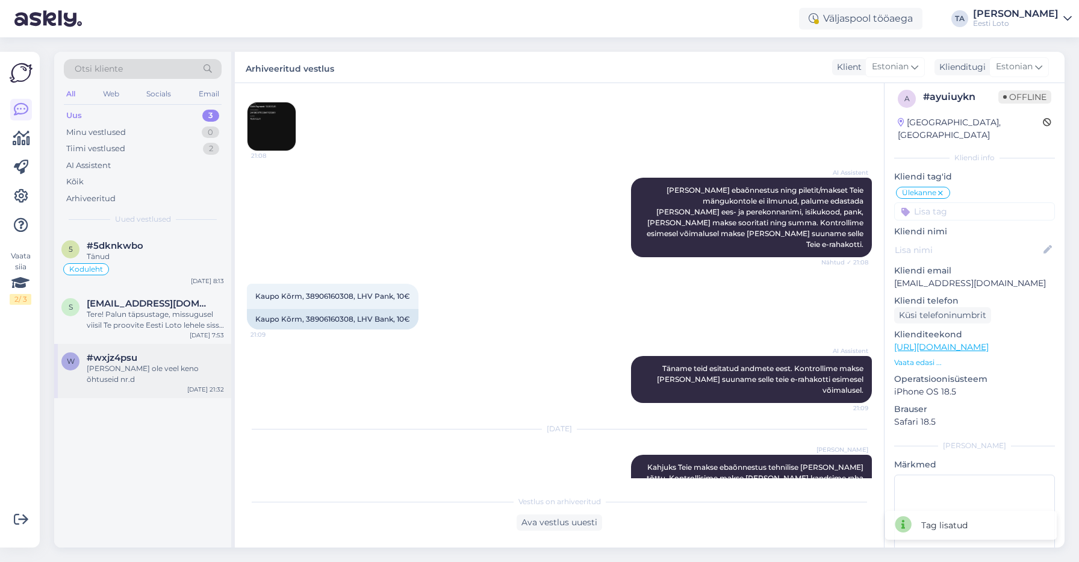
click at [136, 369] on div "[PERSON_NAME] ole veel keno õhtuseid nr.d" at bounding box center [155, 374] width 137 height 22
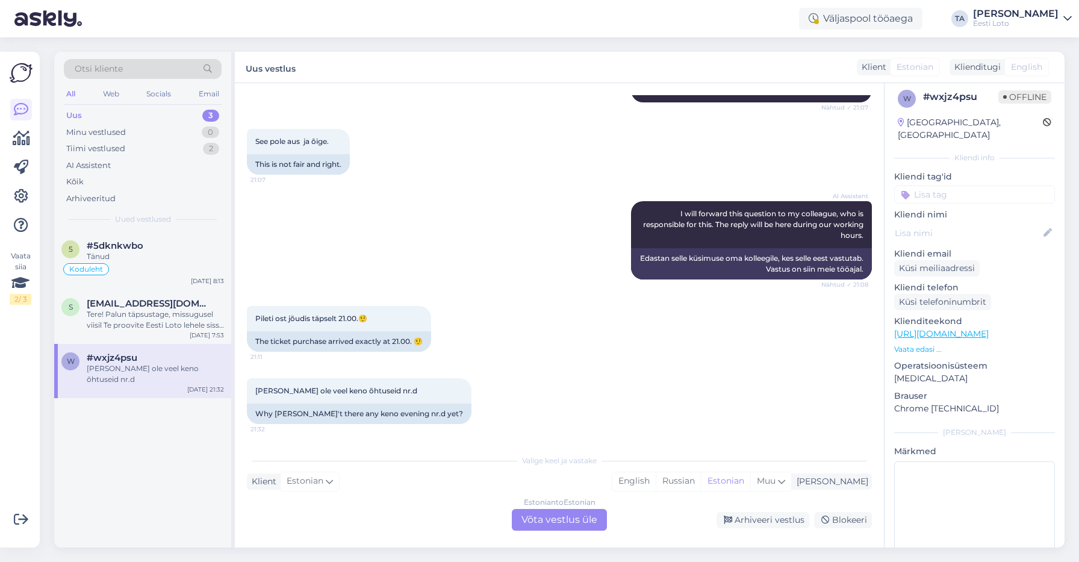
scroll to position [7, 0]
